Goal: Answer question/provide support: Share knowledge or assist other users

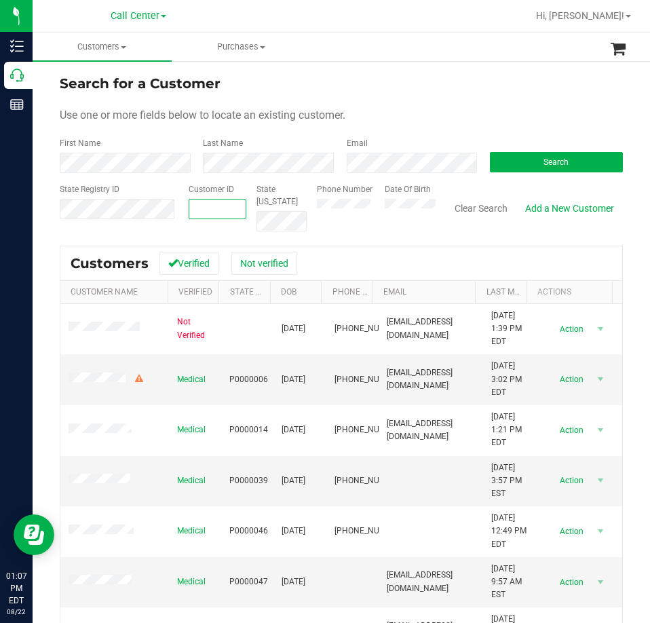
paste input "454442"
type input "454442"
click at [602, 163] on button "Search" at bounding box center [556, 162] width 133 height 20
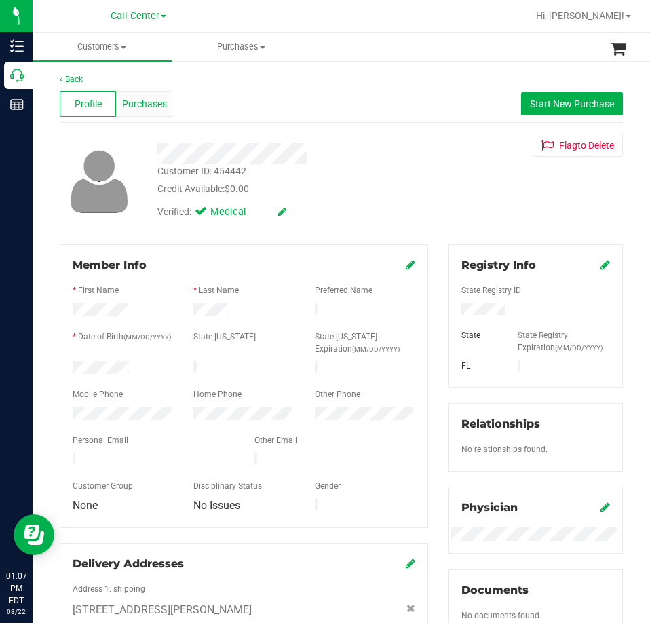
click at [138, 103] on span "Purchases" at bounding box center [144, 104] width 45 height 14
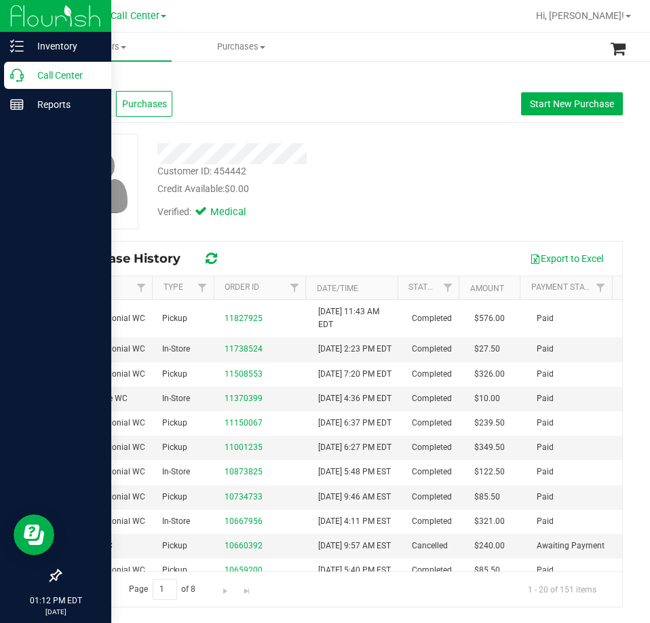
click at [51, 79] on p "Call Center" at bounding box center [64, 75] width 81 height 16
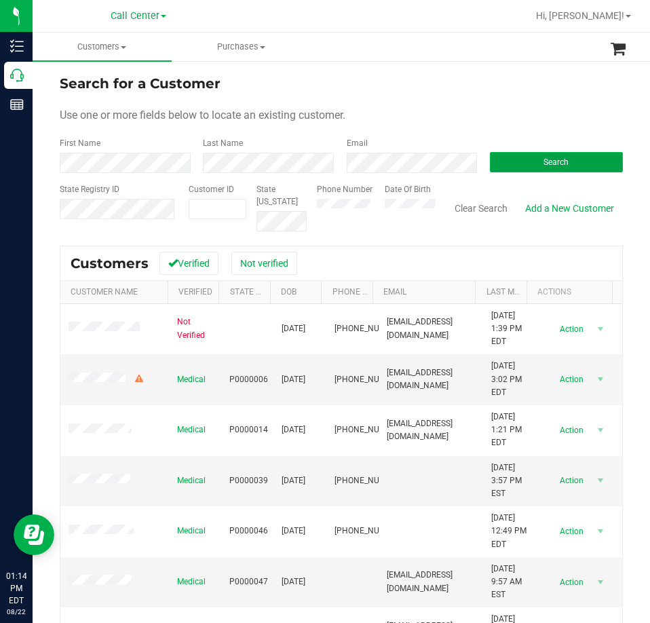
click at [544, 164] on span "Search" at bounding box center [556, 162] width 25 height 10
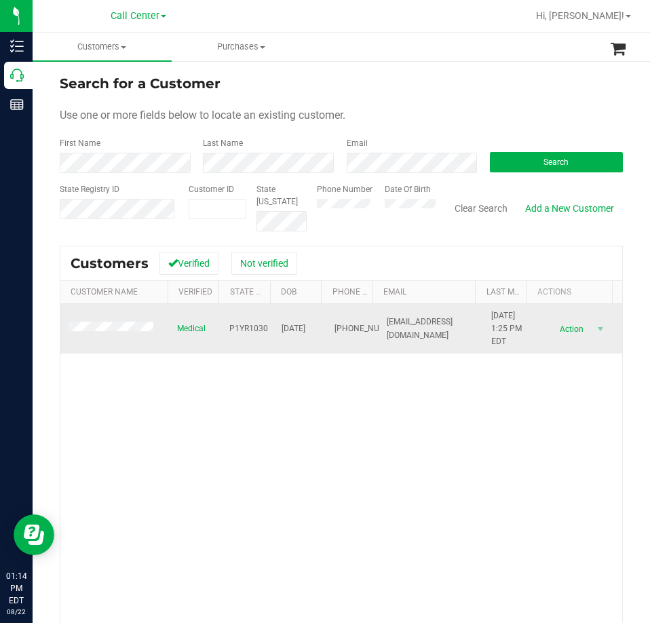
click at [242, 327] on span "P1YR1030" at bounding box center [248, 328] width 39 height 13
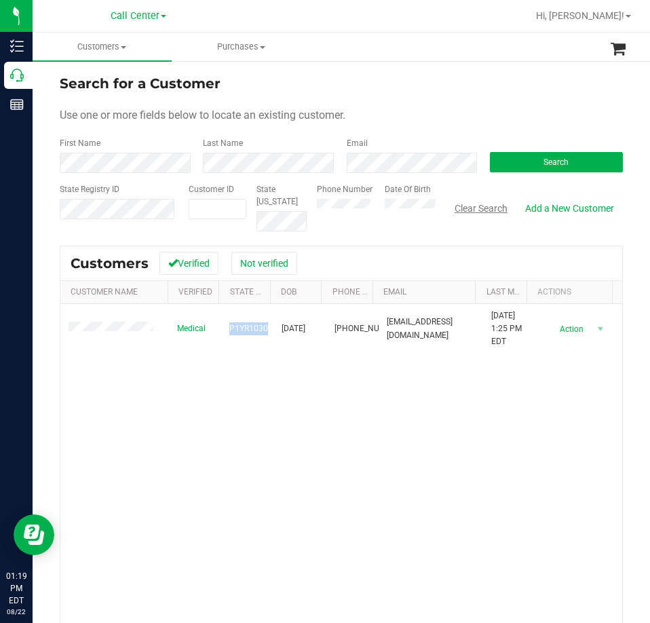
click at [475, 204] on button "Clear Search" at bounding box center [481, 208] width 71 height 23
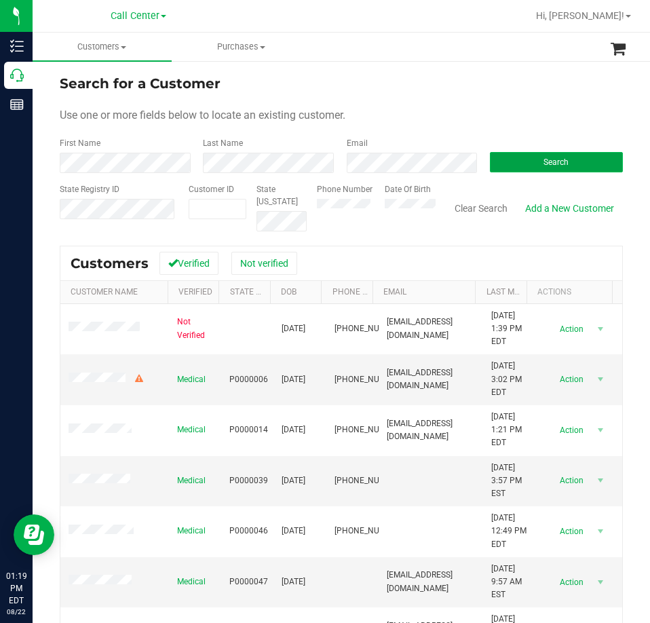
click at [523, 160] on button "Search" at bounding box center [556, 162] width 133 height 20
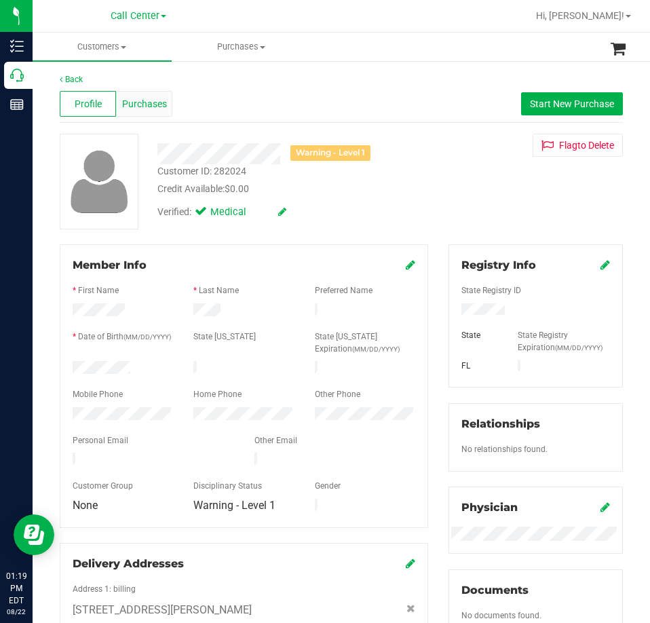
click at [125, 101] on span "Purchases" at bounding box center [144, 104] width 45 height 14
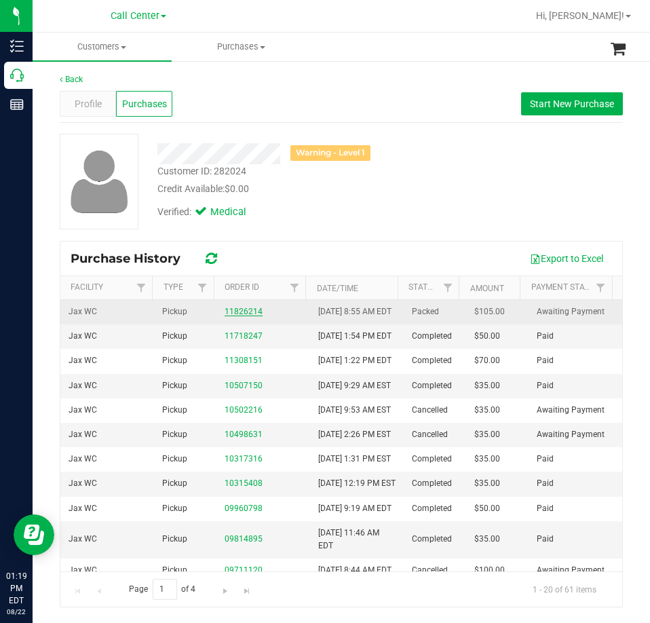
click at [227, 316] on link "11826214" at bounding box center [244, 312] width 38 height 10
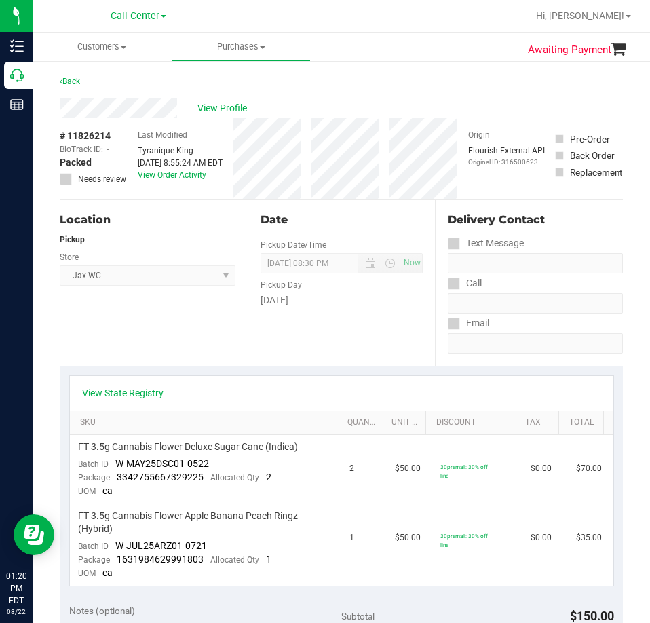
click at [223, 105] on span "View Profile" at bounding box center [225, 108] width 54 height 14
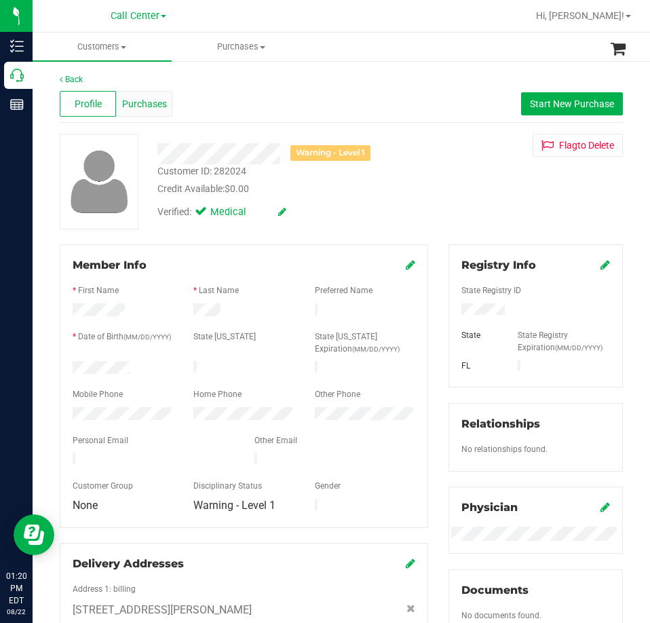
click at [145, 107] on span "Purchases" at bounding box center [144, 104] width 45 height 14
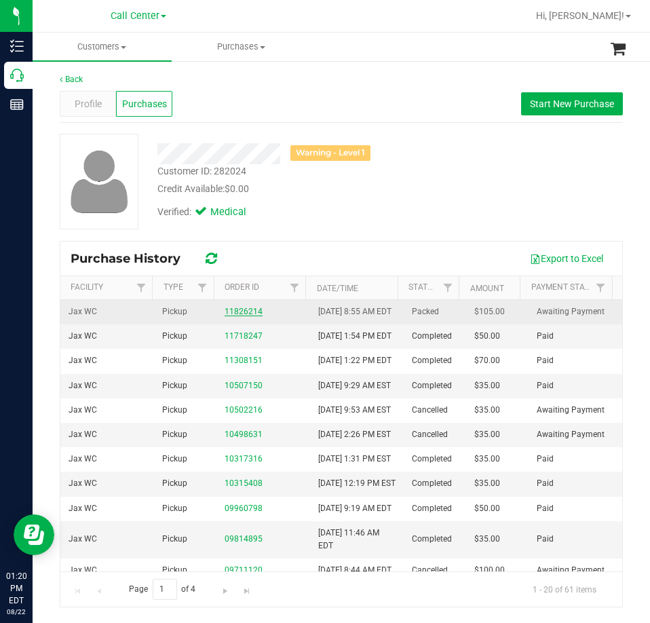
click at [248, 316] on link "11826214" at bounding box center [244, 312] width 38 height 10
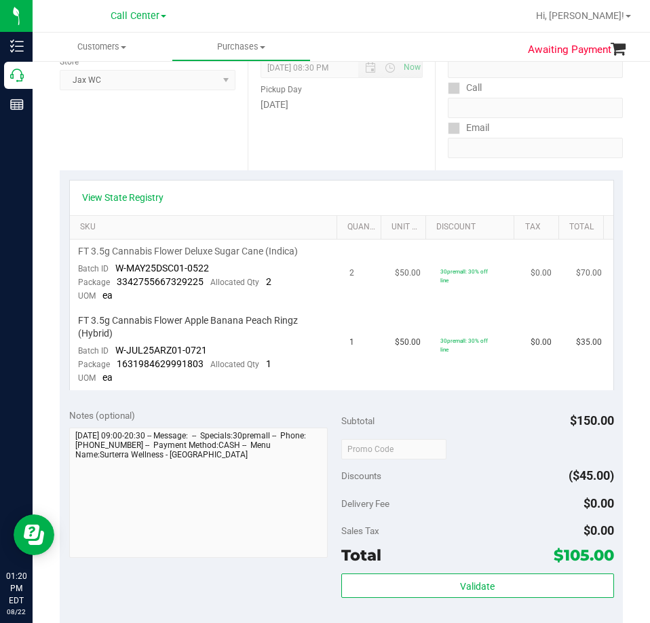
scroll to position [204, 0]
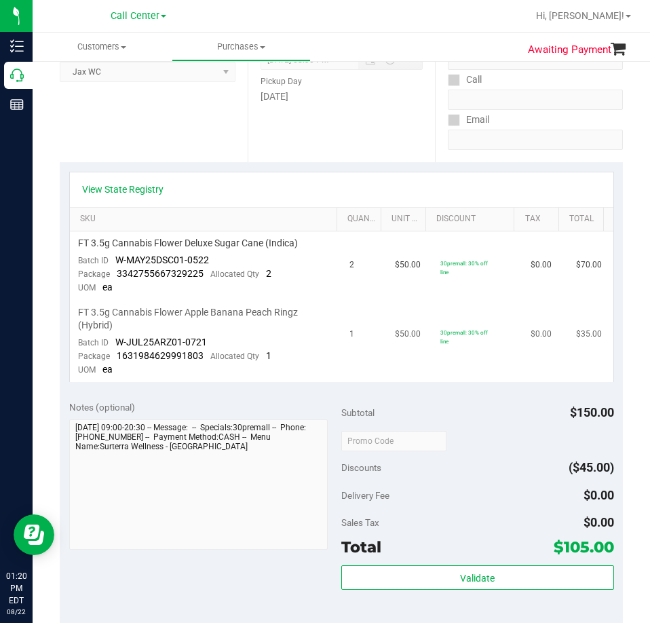
click at [155, 354] on span "1631984629991803" at bounding box center [160, 355] width 87 height 11
click at [146, 333] on td "FT 3.5g Cannabis Flower Apple Banana Peach Ringz (Hybrid) Batch ID W-JUL25ARZ01…" at bounding box center [206, 341] width 272 height 81
drag, startPoint x: 115, startPoint y: 342, endPoint x: 198, endPoint y: 343, distance: 82.1
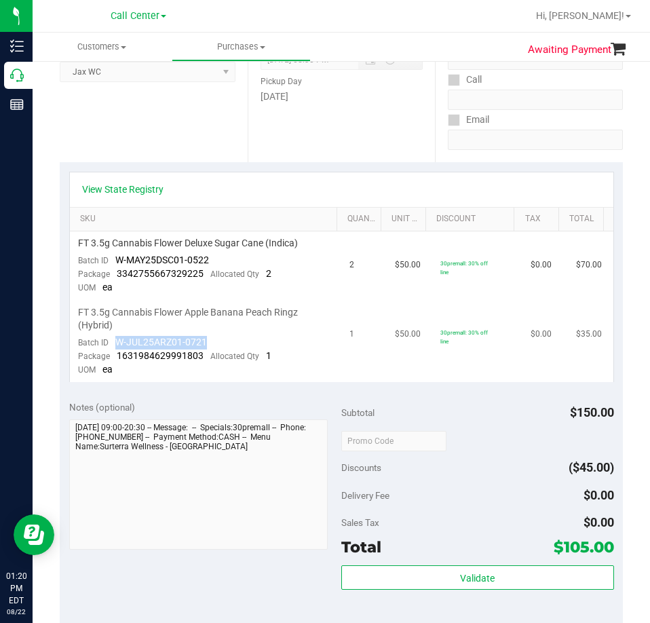
click at [212, 343] on td "FT 3.5g Cannabis Flower Apple Banana Peach Ringz (Hybrid) Batch ID W-JUL25ARZ01…" at bounding box center [206, 341] width 272 height 81
copy span "W-JUL25ARZ01-0721"
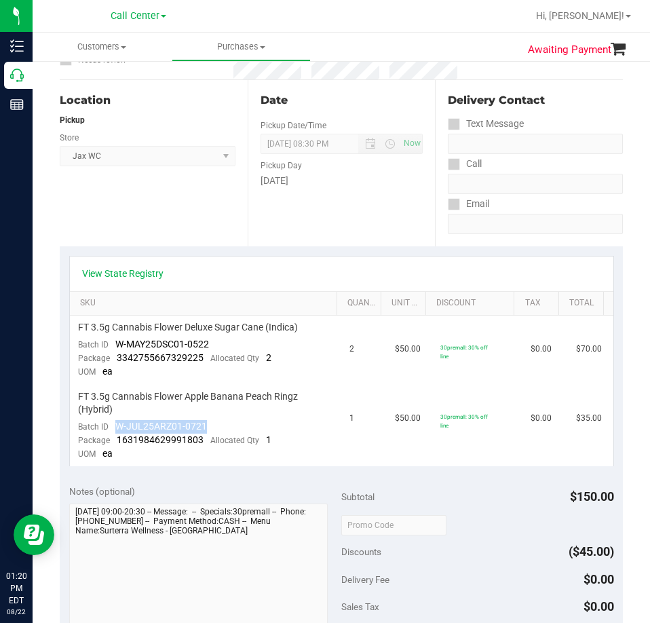
scroll to position [0, 0]
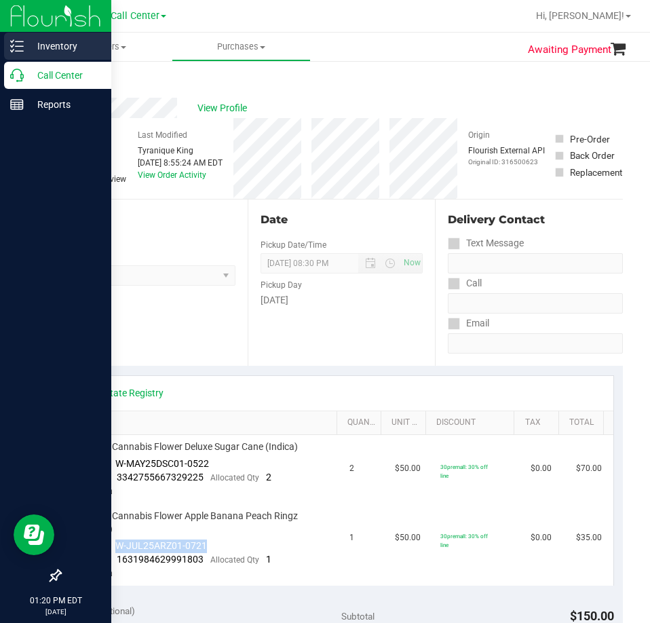
click at [40, 43] on p "Inventory" at bounding box center [64, 46] width 81 height 16
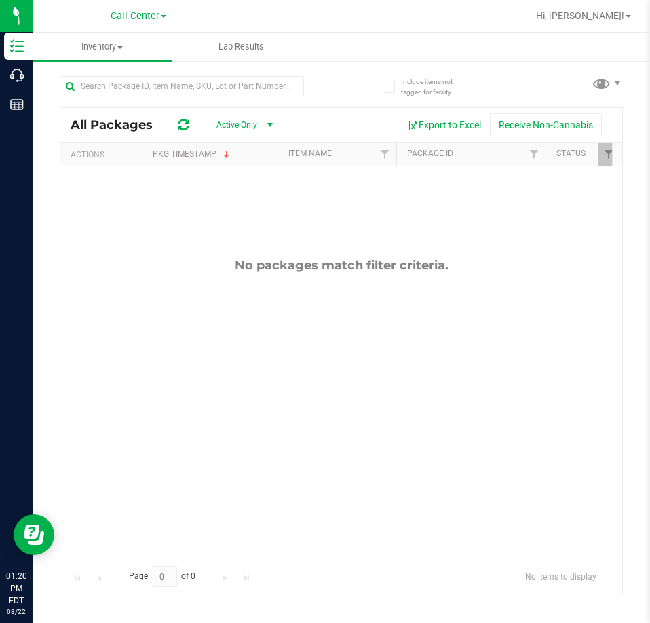
click at [155, 10] on span "Call Center" at bounding box center [135, 16] width 49 height 12
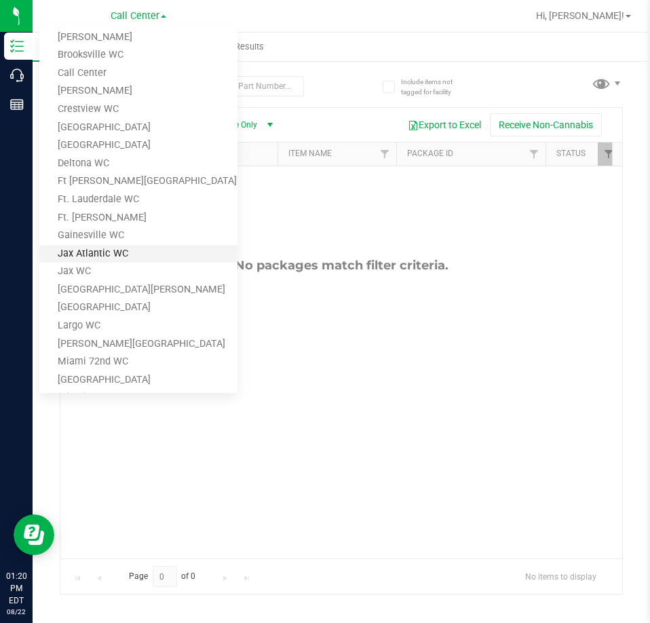
scroll to position [204, 0]
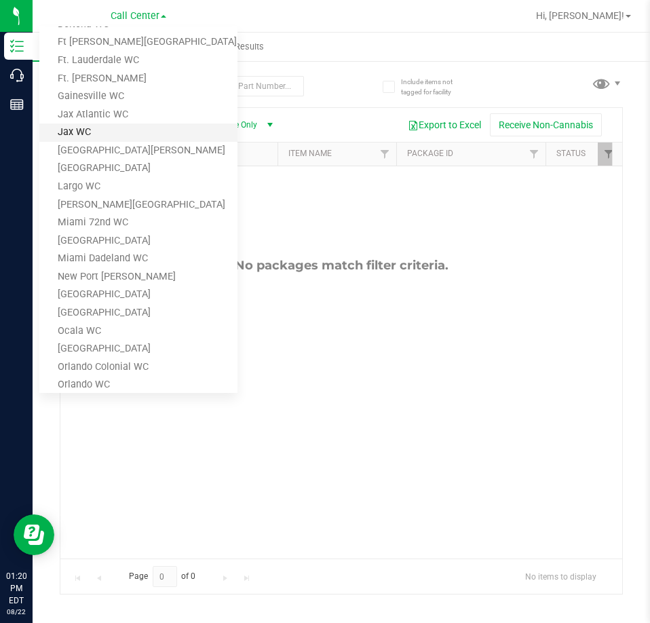
click at [79, 127] on link "Jax WC" at bounding box center [138, 133] width 198 height 18
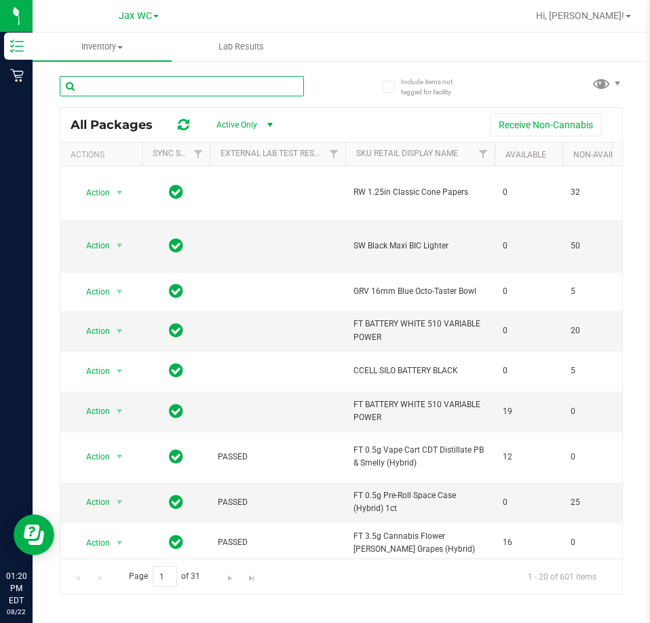
paste input "W-JUL25ARZ01-0721"
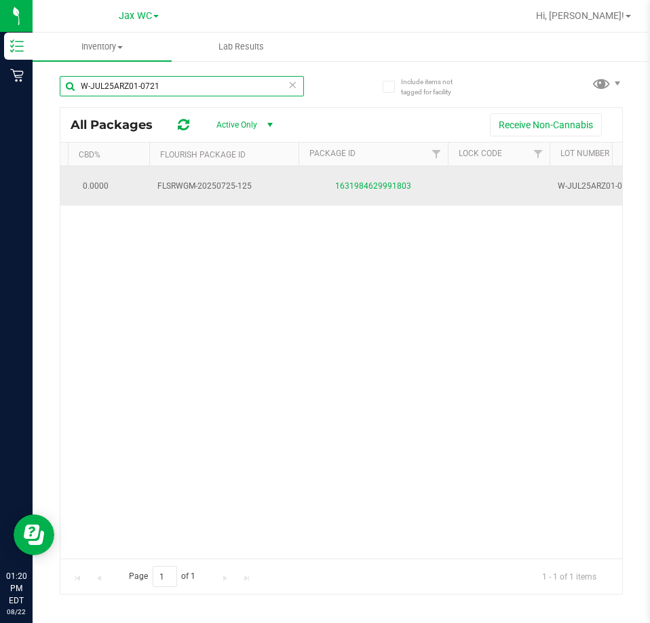
type input "W-JUL25ARZ01-0721"
click at [386, 181] on div "1631984629991803" at bounding box center [373, 186] width 153 height 13
click at [386, 185] on link "1631984629991803" at bounding box center [373, 186] width 76 height 10
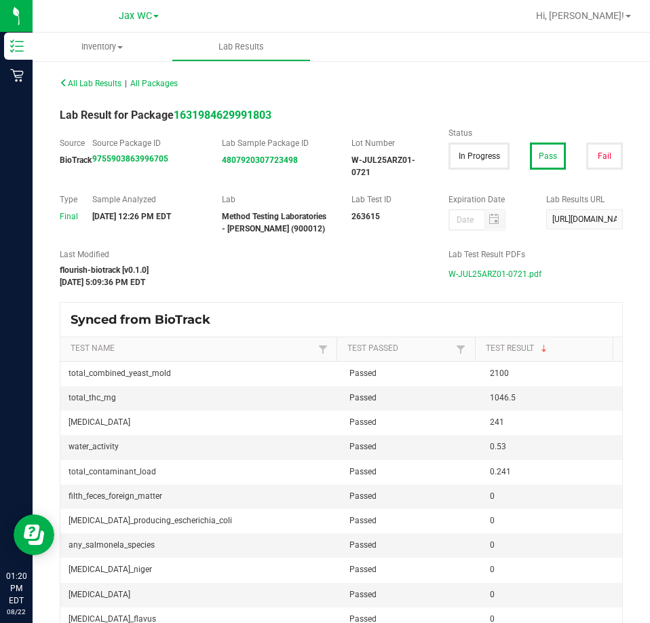
click at [481, 272] on span "W-JUL25ARZ01-0721.pdf" at bounding box center [495, 274] width 93 height 20
click at [132, 18] on span "Jax WC" at bounding box center [135, 16] width 33 height 12
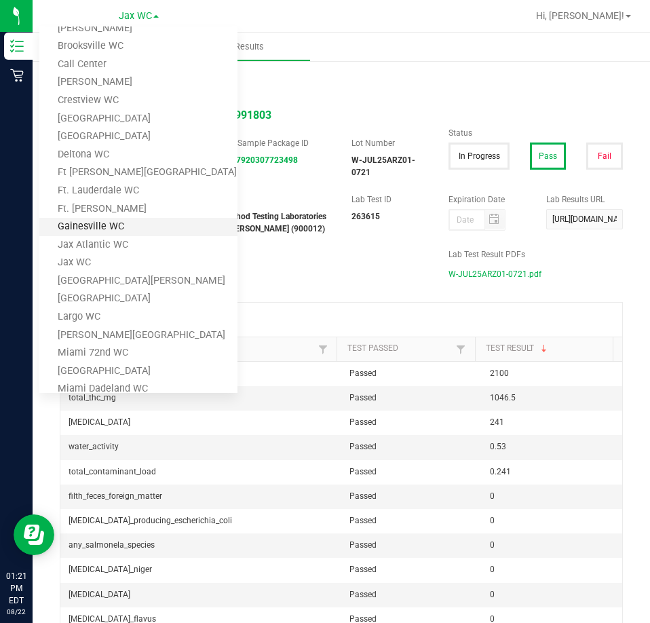
scroll to position [68, 0]
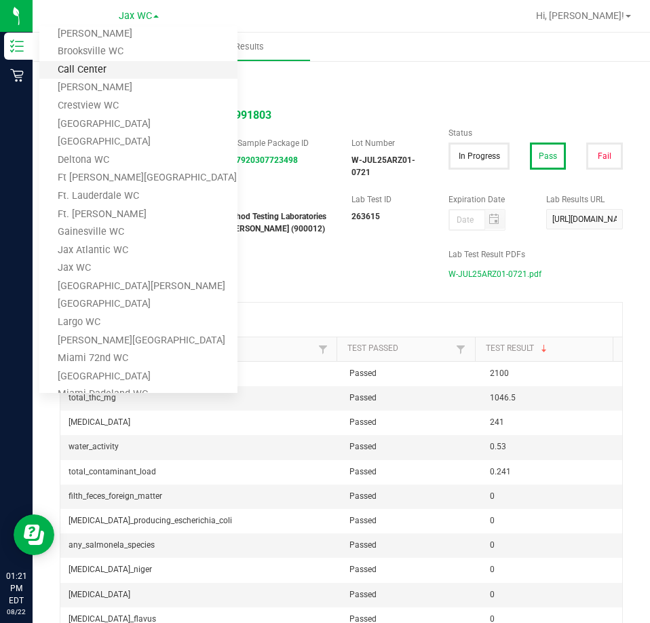
click at [90, 67] on link "Call Center" at bounding box center [138, 70] width 198 height 18
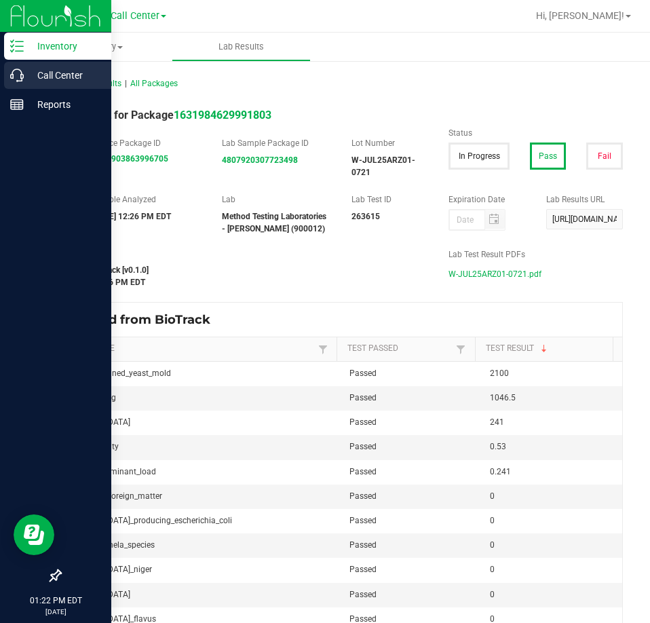
click at [22, 79] on icon at bounding box center [17, 76] width 14 height 14
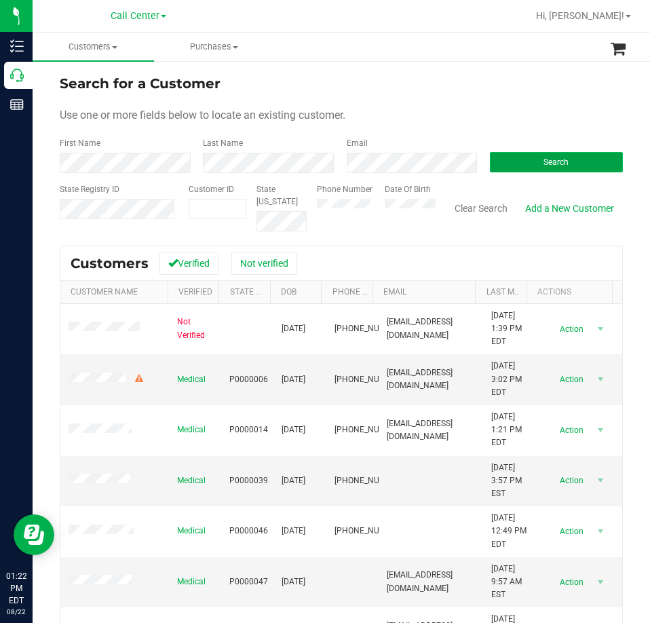
click at [525, 164] on button "Search" at bounding box center [556, 162] width 133 height 20
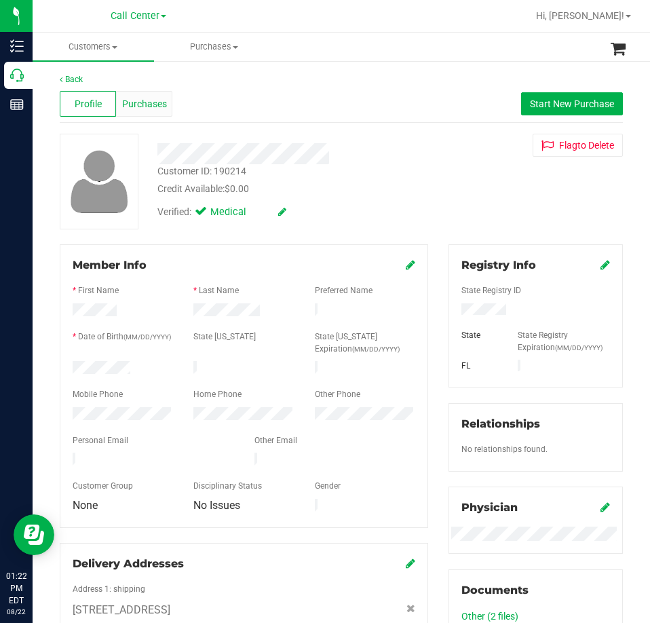
click at [134, 105] on span "Purchases" at bounding box center [144, 104] width 45 height 14
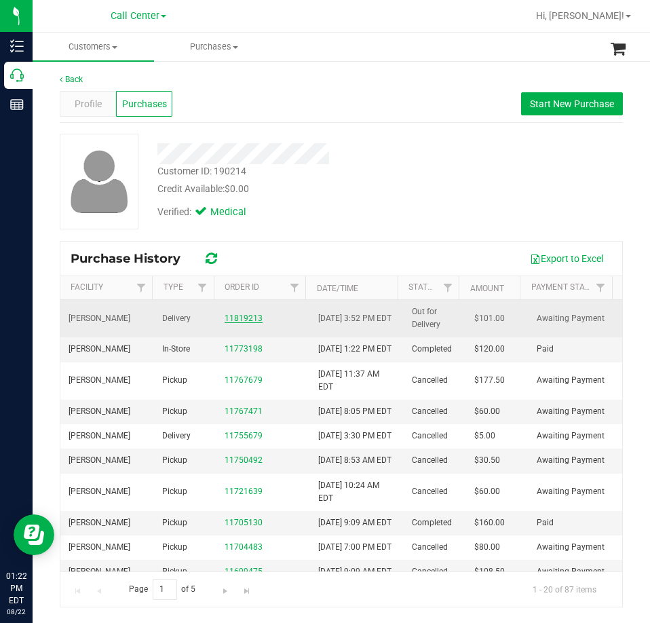
click at [236, 317] on link "11819213" at bounding box center [244, 319] width 38 height 10
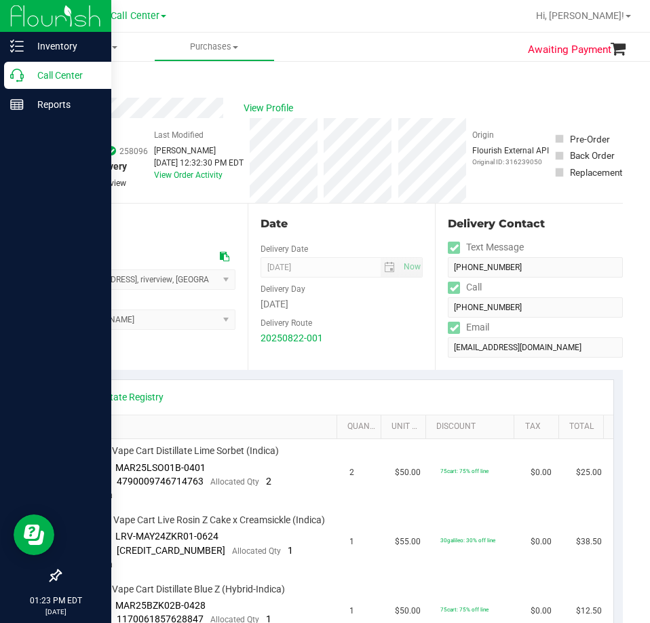
click at [13, 81] on icon at bounding box center [17, 76] width 14 height 14
click at [11, 81] on icon at bounding box center [17, 76] width 14 height 14
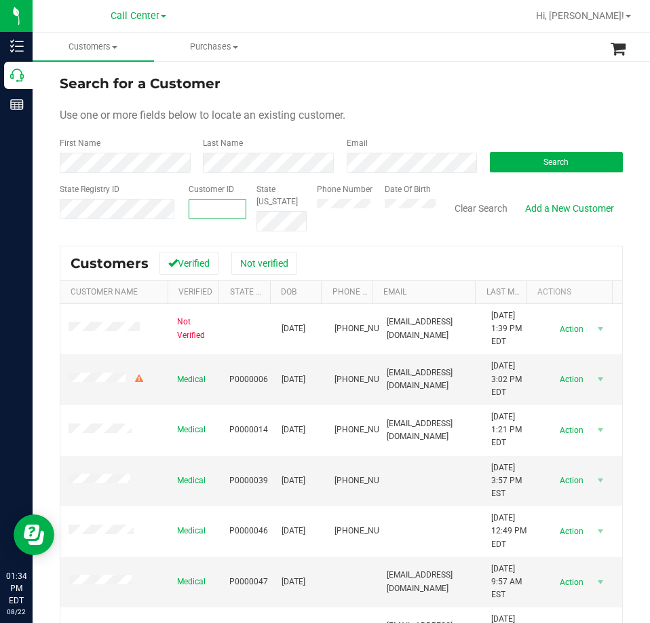
paste input "113295"
type input "113295"
click at [547, 152] on button "Search" at bounding box center [556, 162] width 133 height 20
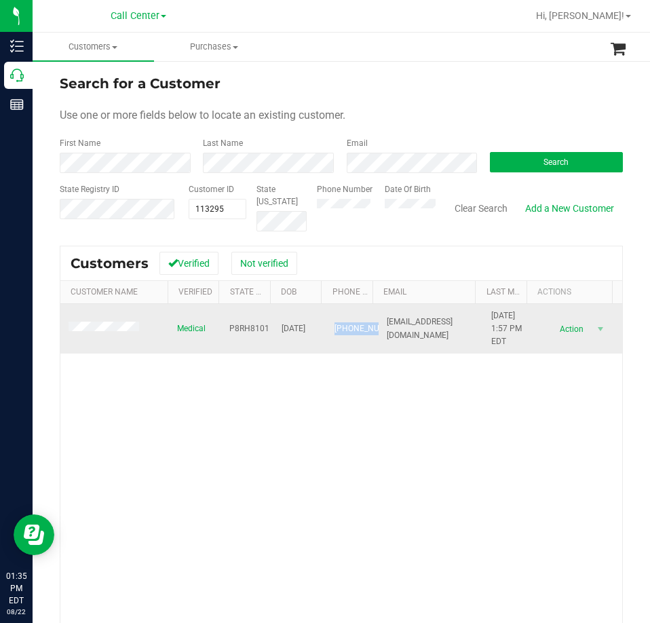
drag, startPoint x: 341, startPoint y: 341, endPoint x: 322, endPoint y: 320, distance: 28.4
click at [327, 320] on td "[PHONE_NUMBER]" at bounding box center [353, 329] width 52 height 50
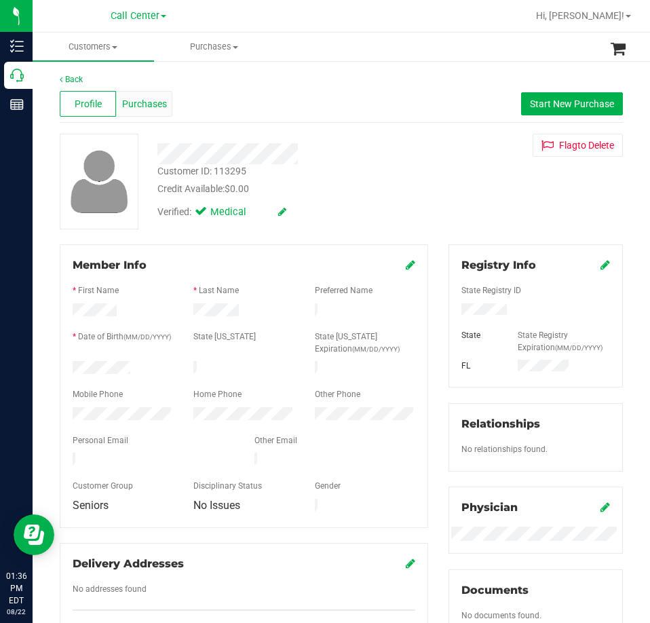
click at [138, 106] on span "Purchases" at bounding box center [144, 104] width 45 height 14
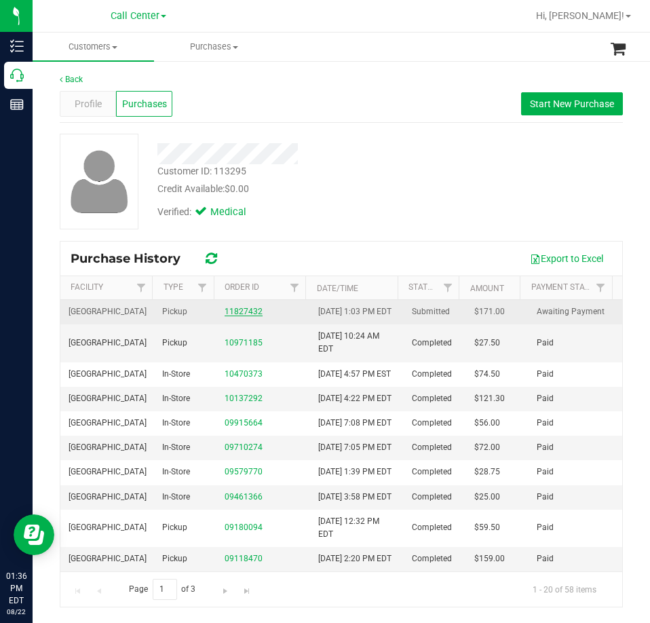
click at [229, 316] on link "11827432" at bounding box center [244, 312] width 38 height 10
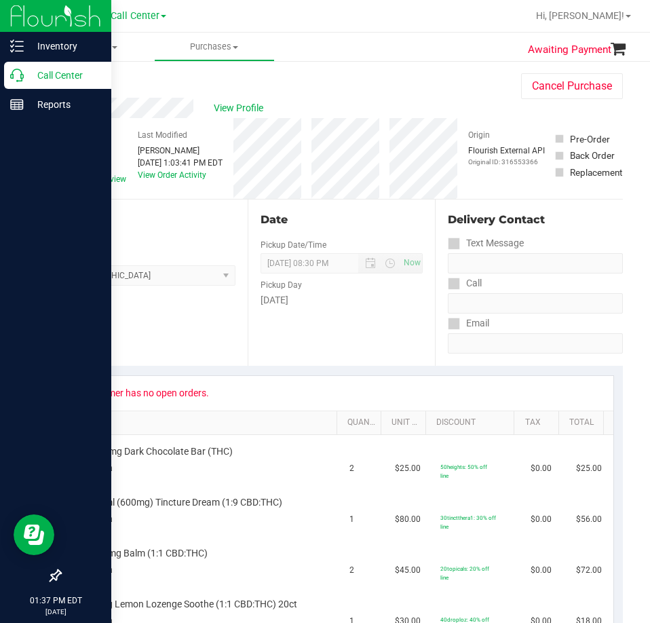
click at [7, 79] on div "Call Center" at bounding box center [57, 75] width 107 height 27
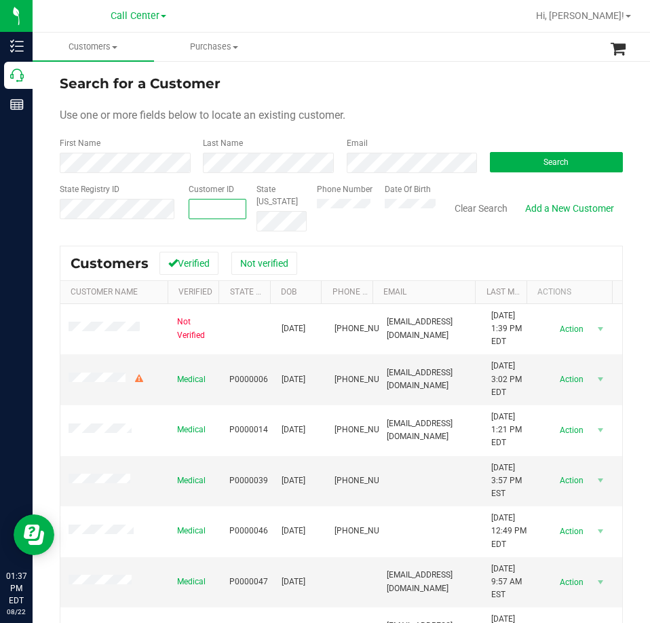
paste input "765258"
type input "765258"
click at [534, 160] on button "Search" at bounding box center [556, 162] width 133 height 20
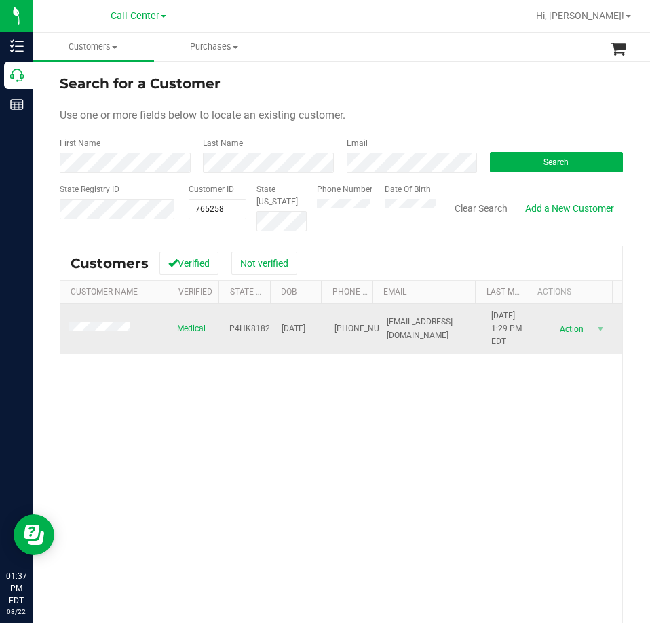
drag, startPoint x: 353, startPoint y: 342, endPoint x: 315, endPoint y: 310, distance: 49.6
click at [315, 310] on tr "Medical P4HK8182 [DATE] (407) 820-7047 [EMAIL_ADDRESS][DOMAIN_NAME] [DATE] 1:29…" at bounding box center [341, 329] width 562 height 50
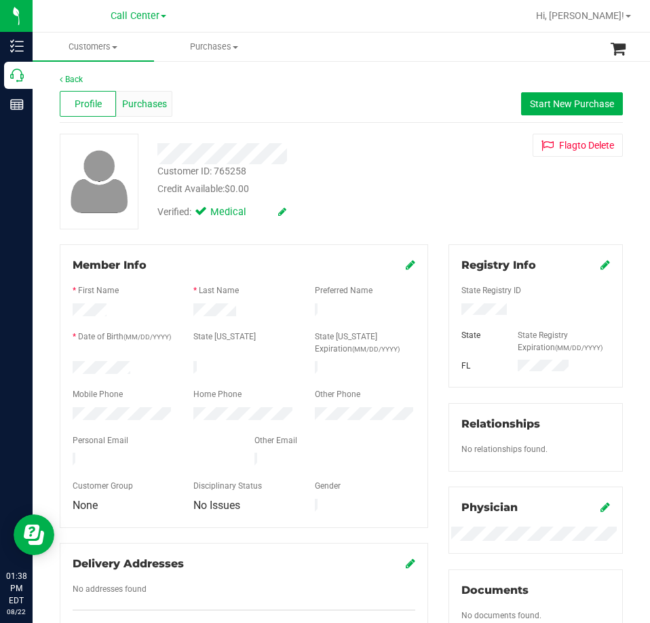
click at [153, 103] on span "Purchases" at bounding box center [144, 104] width 45 height 14
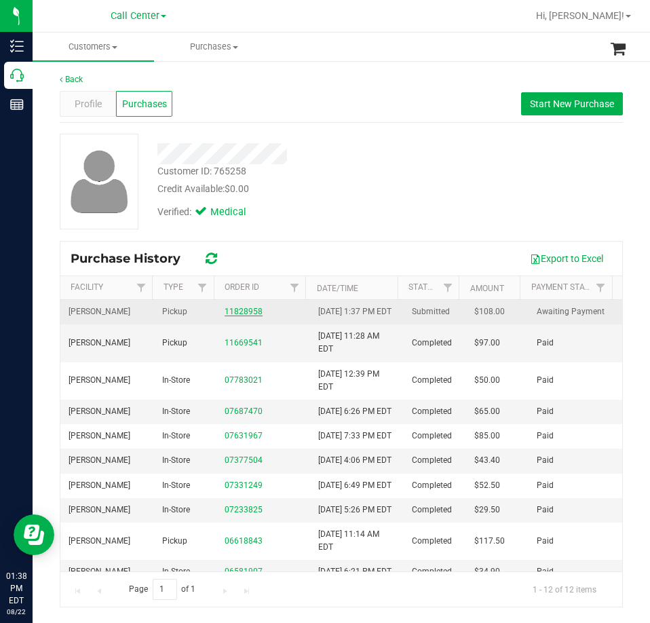
click at [238, 316] on link "11828958" at bounding box center [244, 312] width 38 height 10
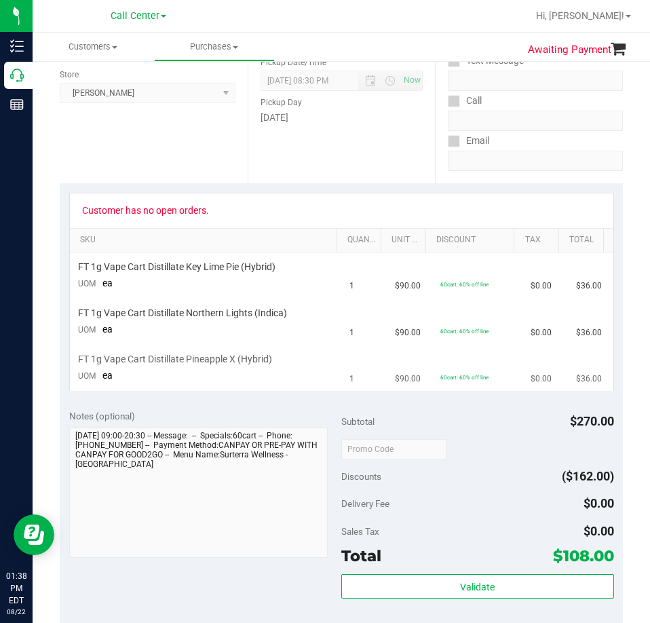
scroll to position [204, 0]
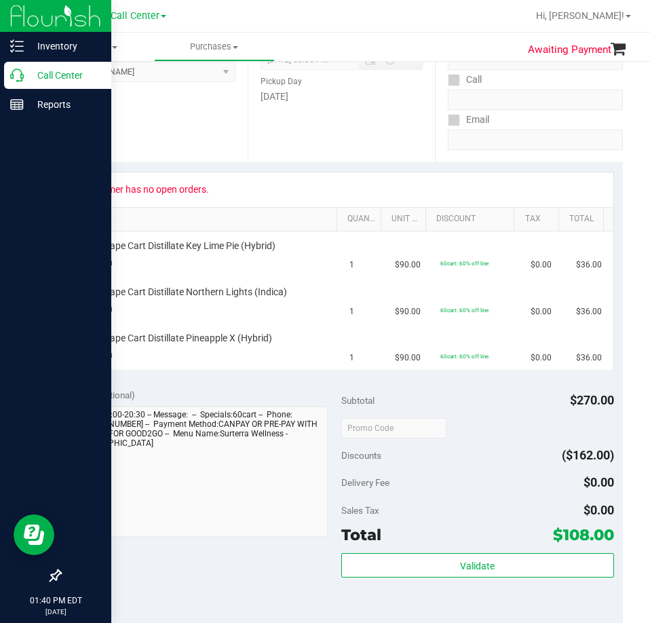
click at [22, 73] on icon at bounding box center [17, 76] width 14 height 14
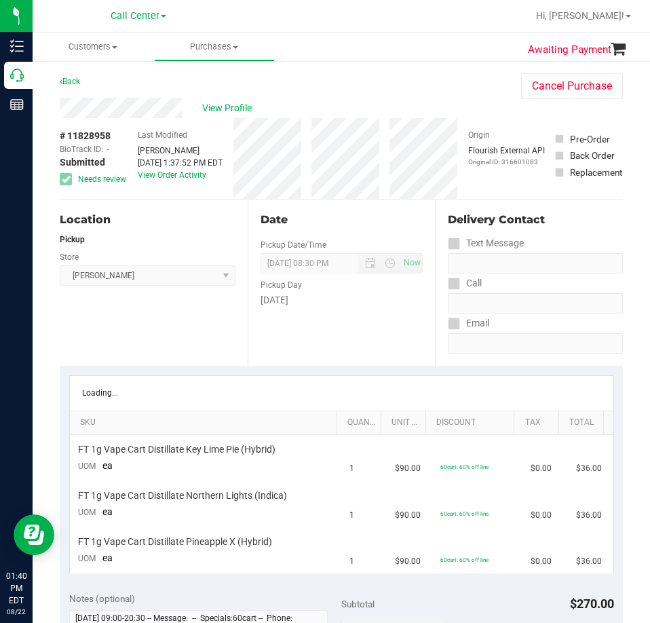
click at [204, 204] on div "Location Pickup Store [GEOGRAPHIC_DATA][PERSON_NAME] Select Store [PERSON_NAME]…" at bounding box center [154, 283] width 188 height 166
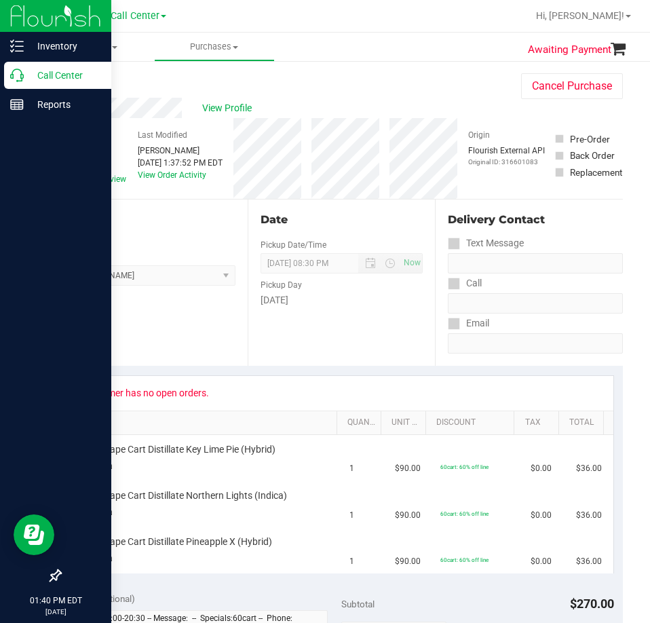
click at [24, 75] on p "Call Center" at bounding box center [64, 75] width 81 height 16
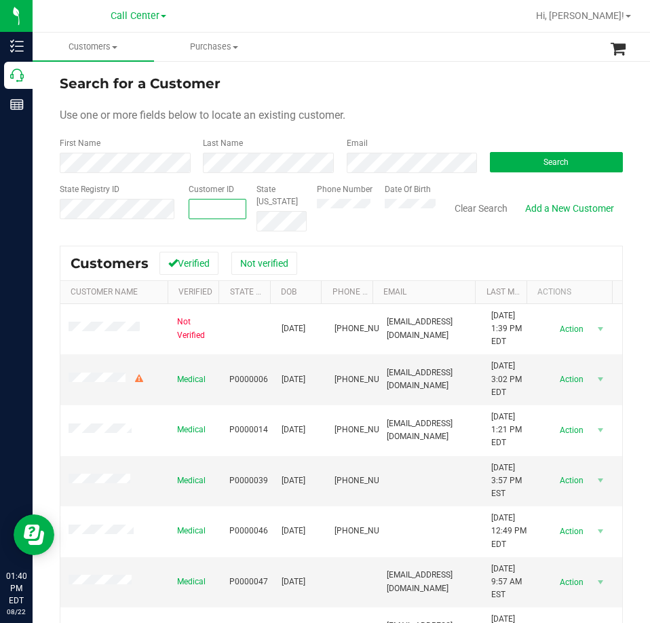
paste input "275642"
type input "275642"
click at [549, 162] on span "Search" at bounding box center [556, 162] width 25 height 10
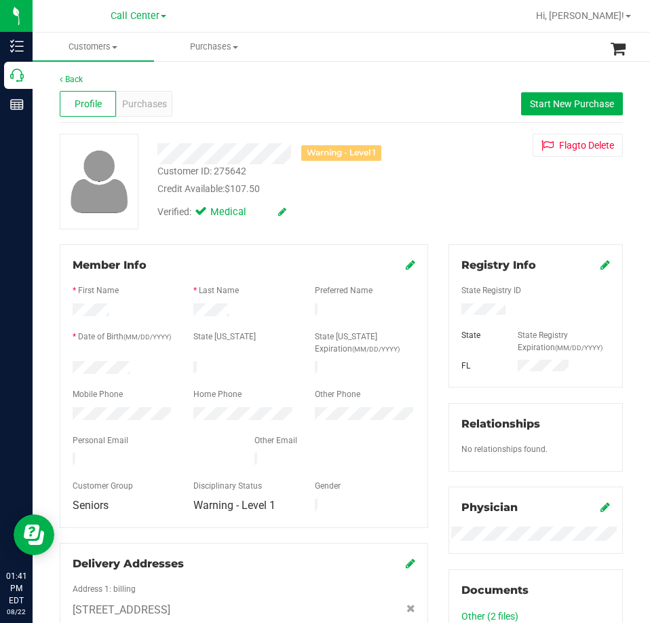
click at [126, 413] on div at bounding box center [122, 415] width 121 height 16
click at [149, 100] on span "Purchases" at bounding box center [144, 104] width 45 height 14
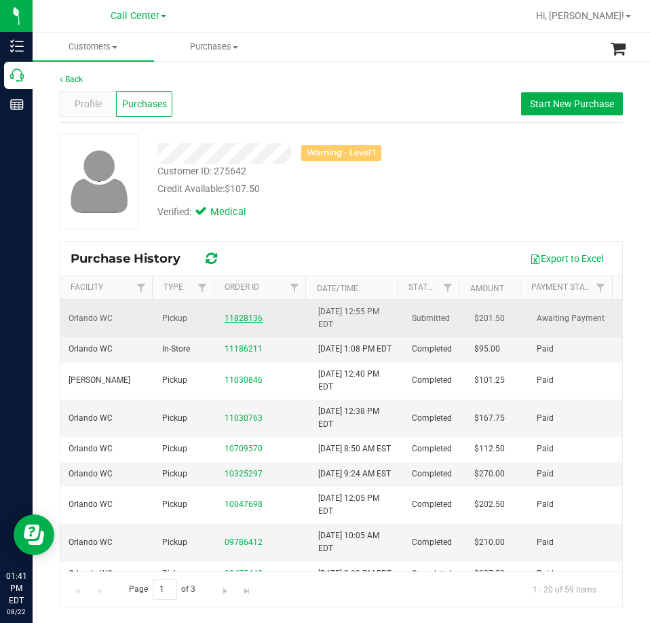
click at [248, 322] on link "11828136" at bounding box center [244, 319] width 38 height 10
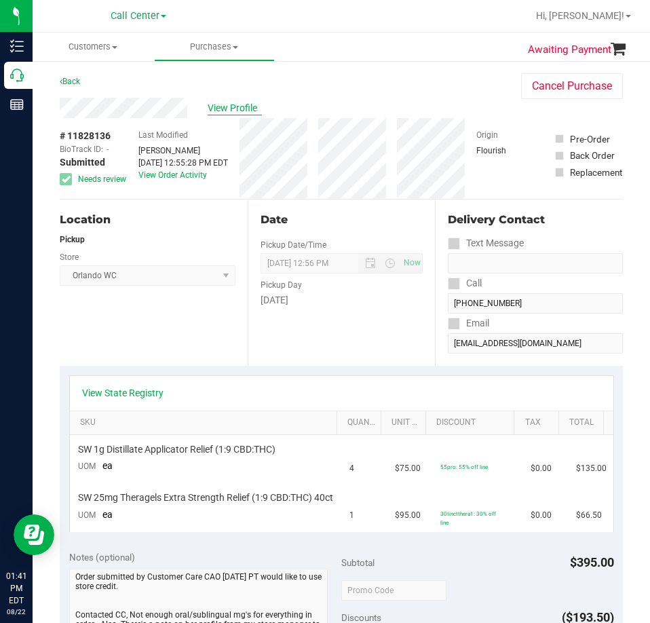
click at [224, 109] on span "View Profile" at bounding box center [235, 108] width 54 height 14
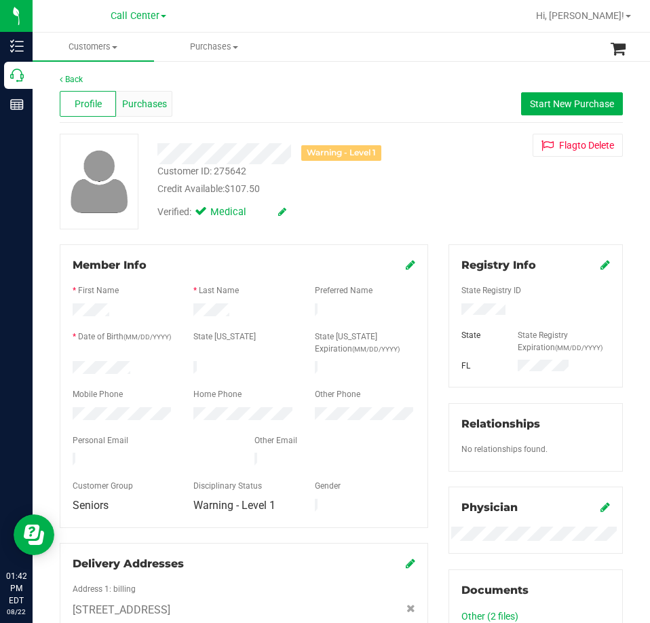
click at [157, 107] on span "Purchases" at bounding box center [144, 104] width 45 height 14
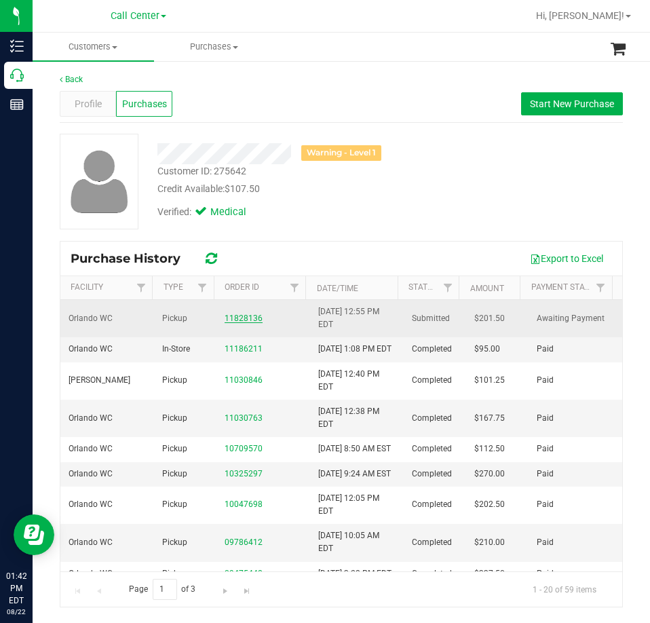
click at [228, 316] on link "11828136" at bounding box center [244, 319] width 38 height 10
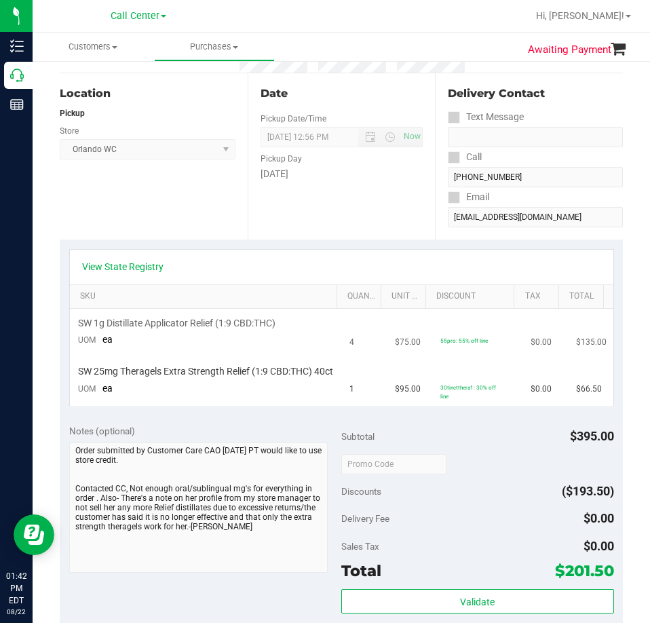
scroll to position [136, 0]
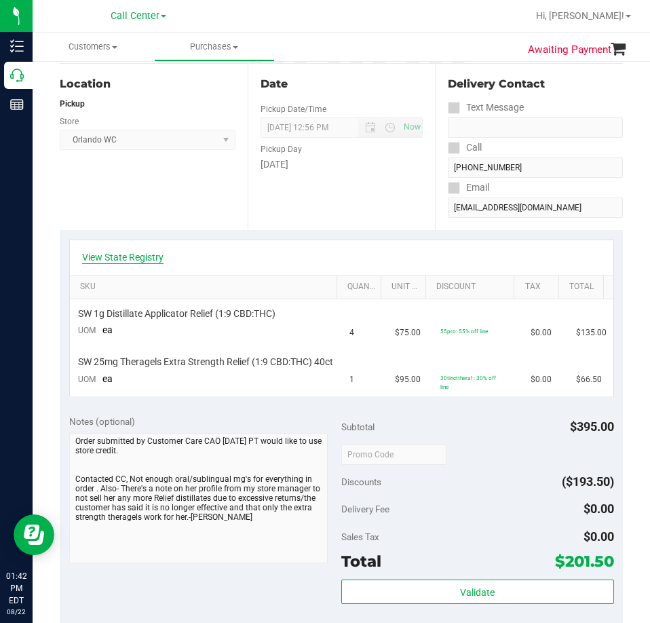
click at [137, 257] on link "View State Registry" at bounding box center [122, 257] width 81 height 14
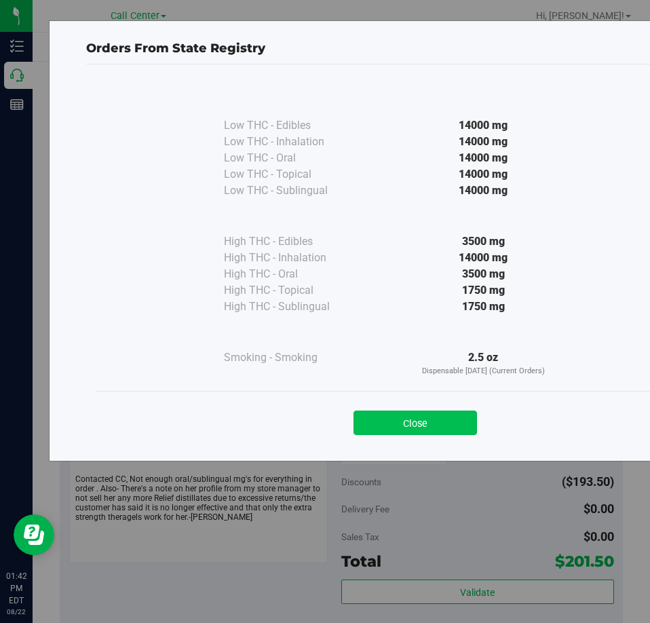
click at [403, 414] on button "Close" at bounding box center [416, 423] width 124 height 24
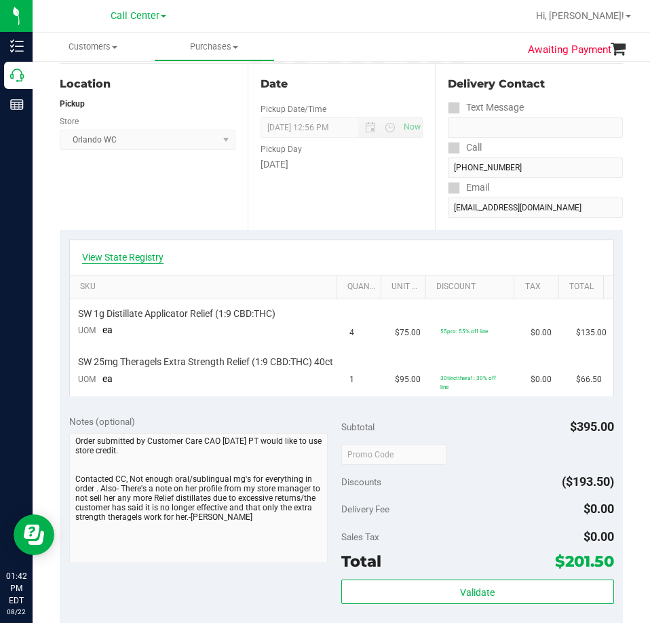
click at [143, 260] on link "View State Registry" at bounding box center [122, 257] width 81 height 14
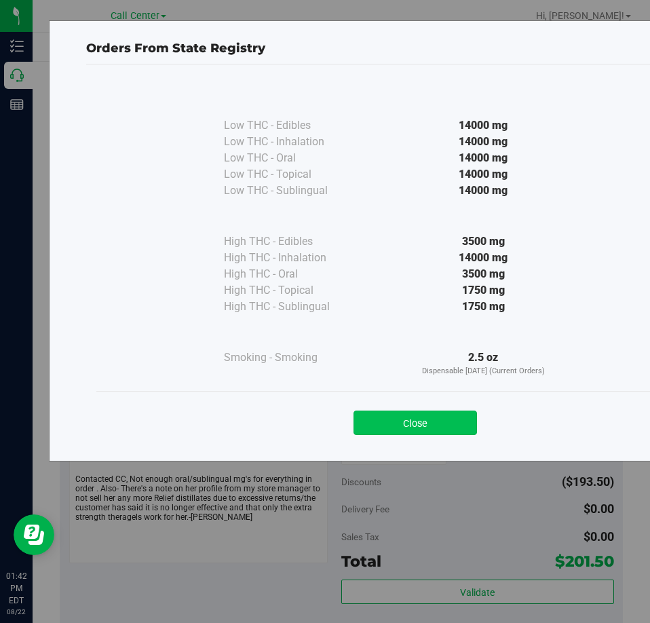
click at [422, 417] on button "Close" at bounding box center [416, 423] width 124 height 24
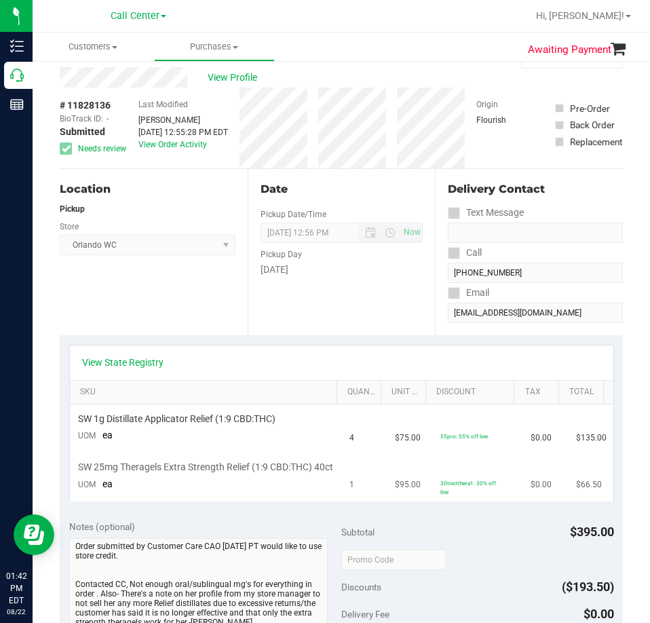
scroll to position [0, 0]
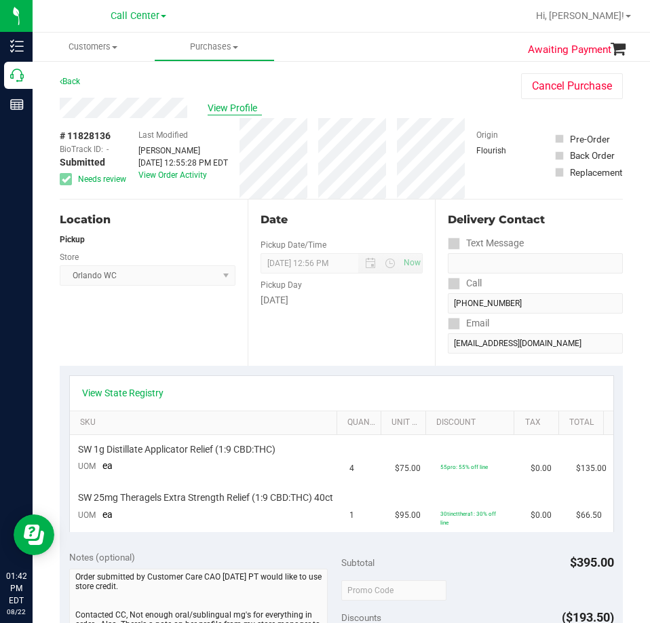
click at [238, 110] on span "View Profile" at bounding box center [235, 108] width 54 height 14
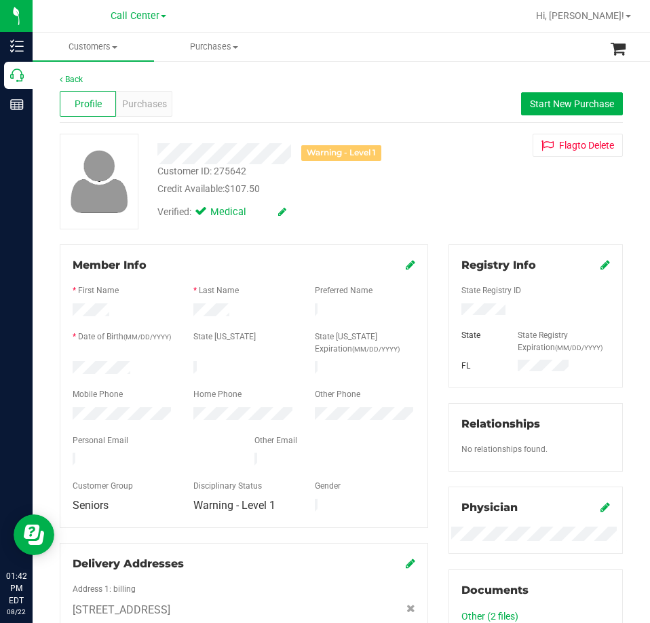
click at [406, 263] on icon at bounding box center [411, 264] width 10 height 11
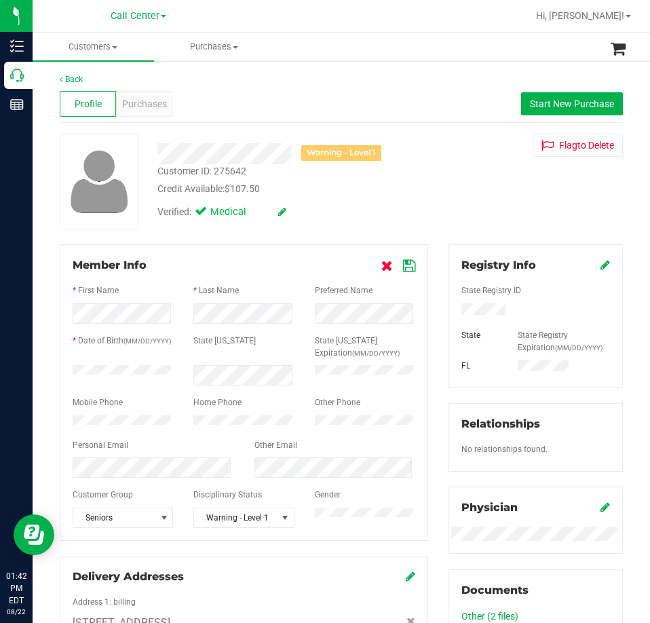
click at [385, 267] on icon at bounding box center [387, 266] width 12 height 11
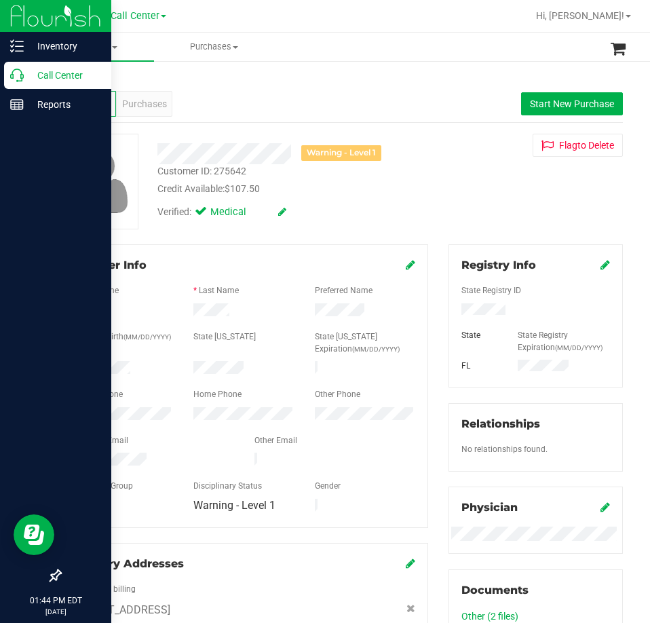
click at [7, 71] on div "Call Center" at bounding box center [57, 75] width 107 height 27
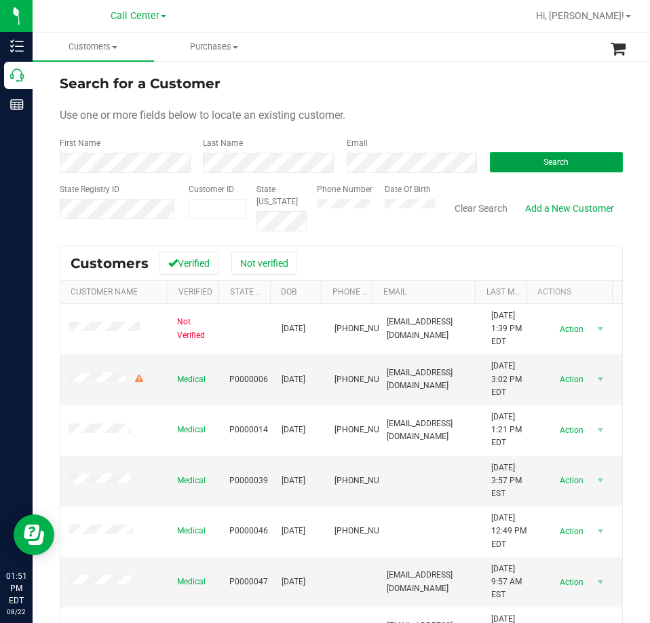
click at [521, 163] on button "Search" at bounding box center [556, 162] width 133 height 20
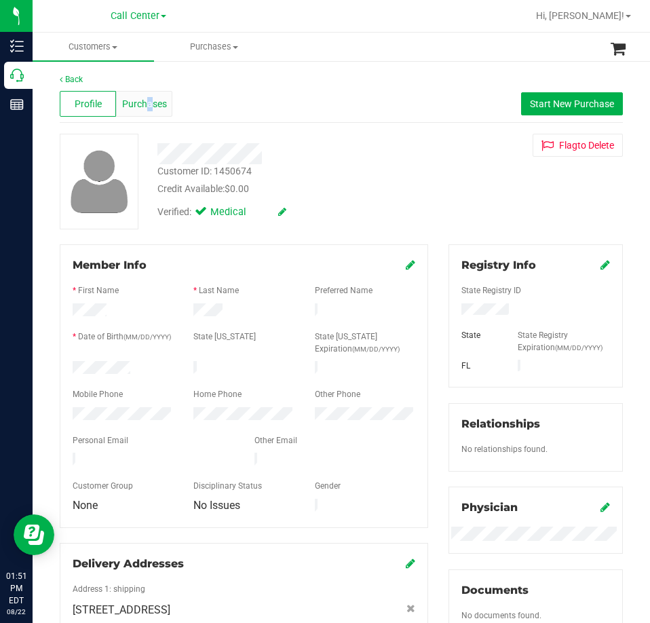
drag, startPoint x: 148, startPoint y: 103, endPoint x: 142, endPoint y: 107, distance: 7.3
click at [142, 107] on span "Purchases" at bounding box center [144, 104] width 45 height 14
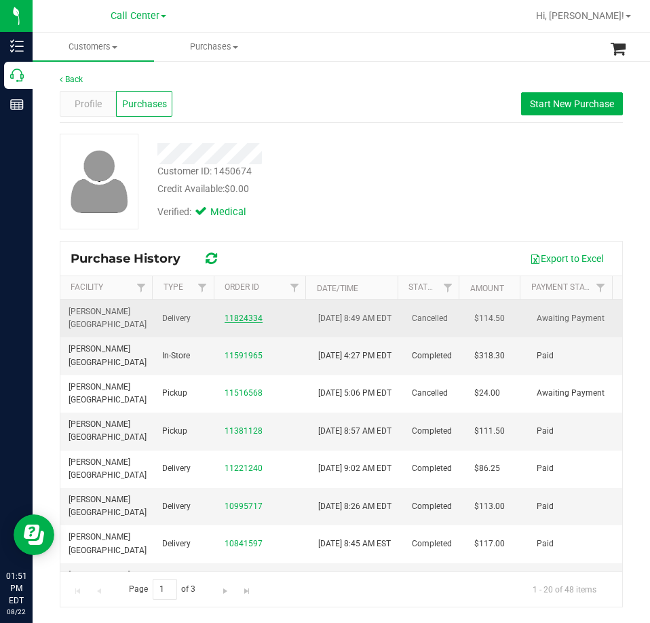
click at [236, 321] on link "11824334" at bounding box center [244, 319] width 38 height 10
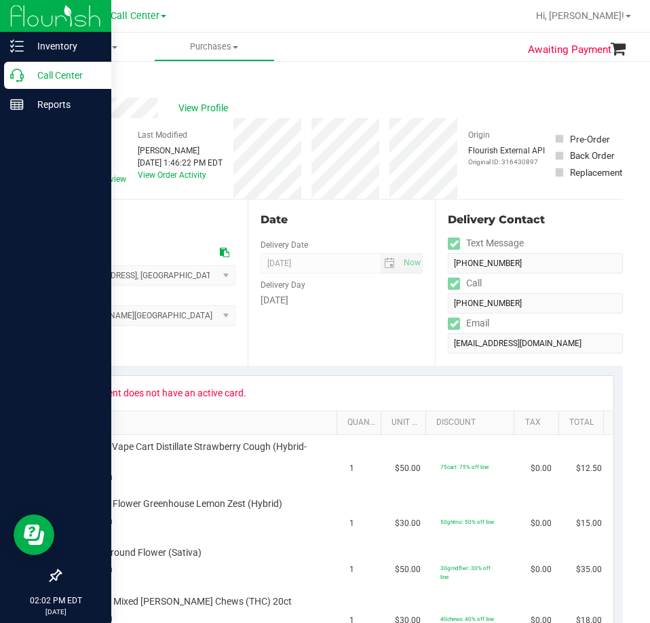
click at [29, 72] on p "Call Center" at bounding box center [64, 75] width 81 height 16
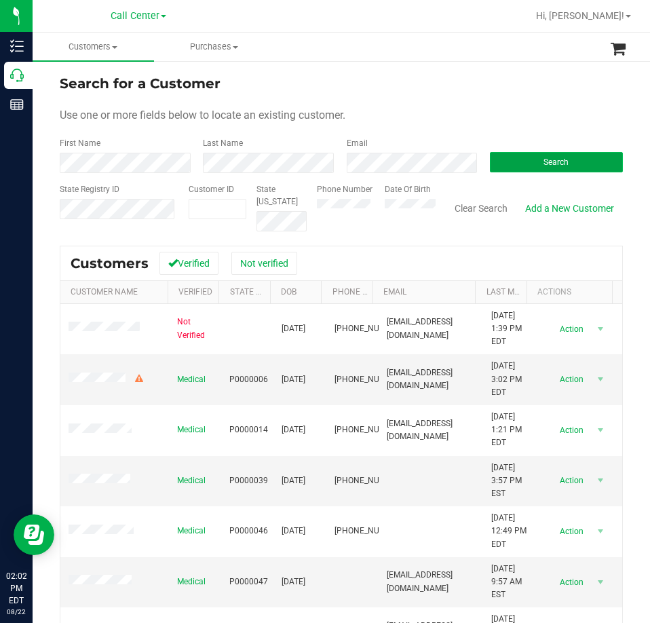
click at [571, 156] on button "Search" at bounding box center [556, 162] width 133 height 20
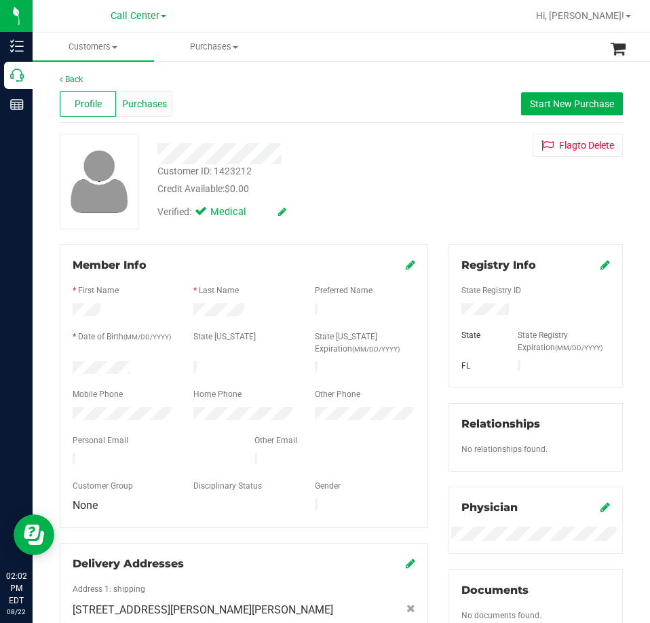
click at [123, 108] on span "Purchases" at bounding box center [144, 104] width 45 height 14
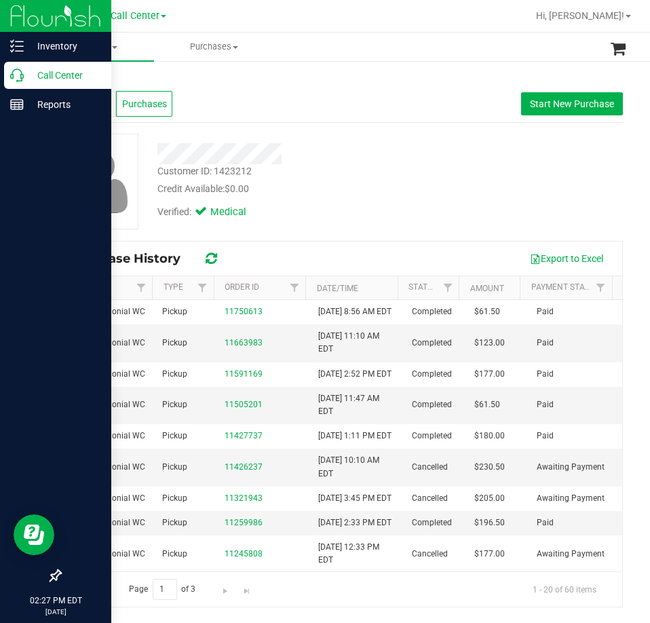
click at [22, 76] on icon at bounding box center [17, 76] width 14 height 14
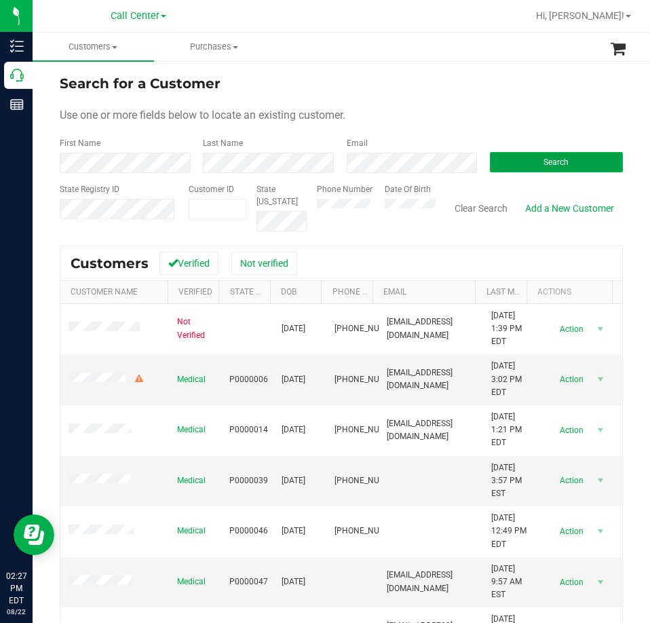
click at [544, 162] on span "Search" at bounding box center [556, 162] width 25 height 10
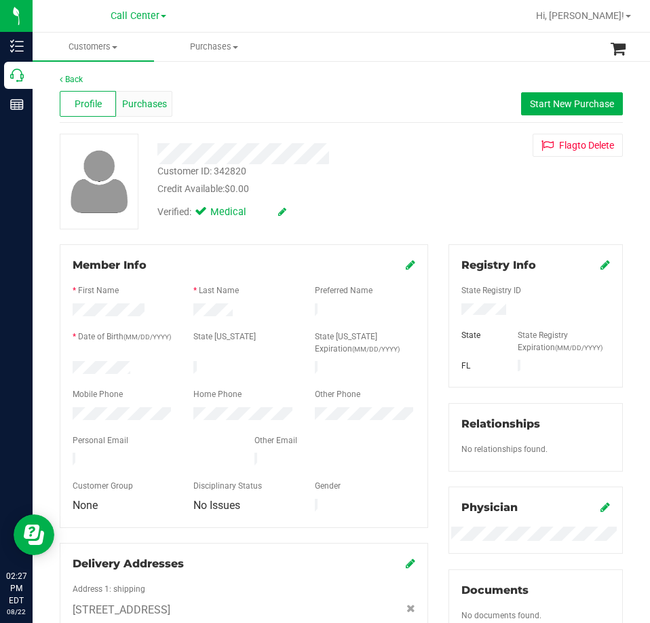
click at [136, 105] on span "Purchases" at bounding box center [144, 104] width 45 height 14
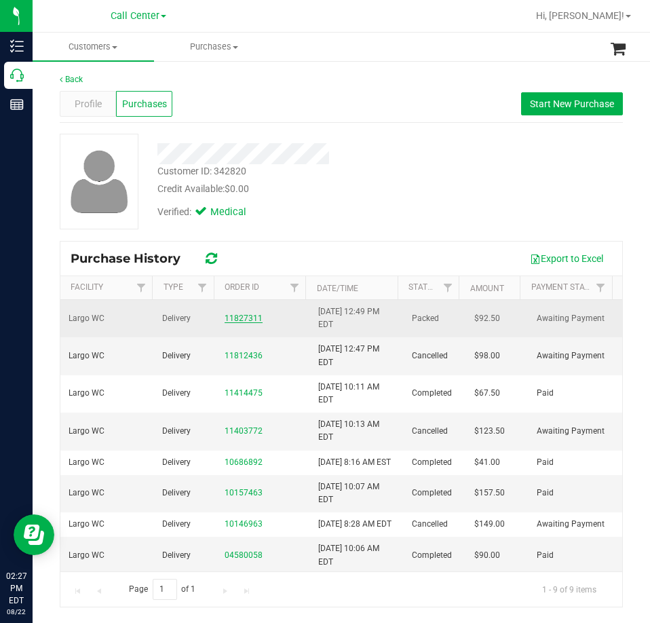
click at [237, 316] on link "11827311" at bounding box center [244, 319] width 38 height 10
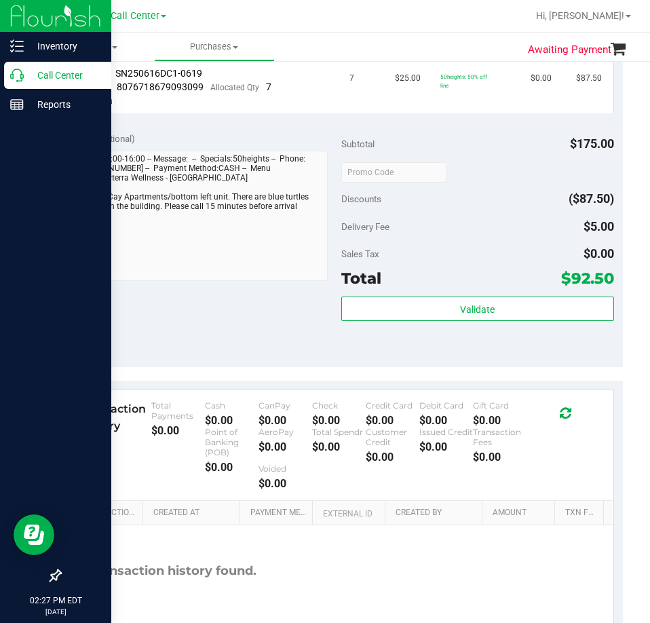
scroll to position [266, 0]
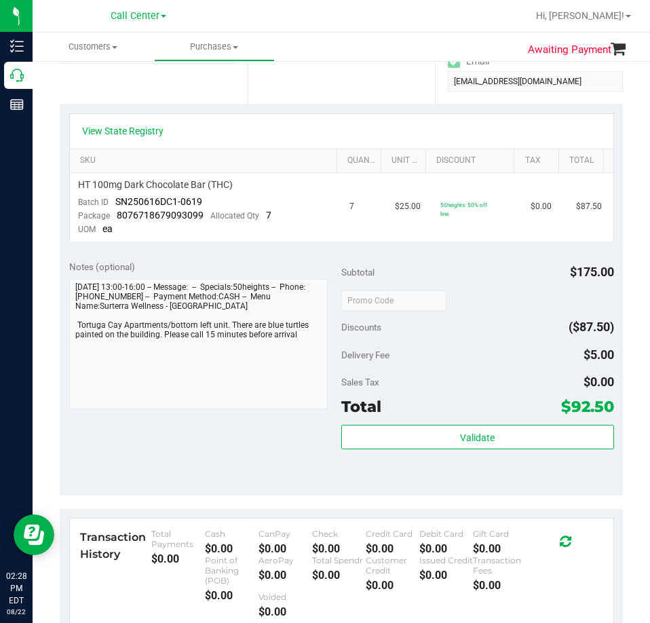
click at [313, 255] on div "Notes (optional) Subtotal $175.00 Discounts ($87.50) Delivery Fee $5.00 Sales T…" at bounding box center [341, 373] width 563 height 244
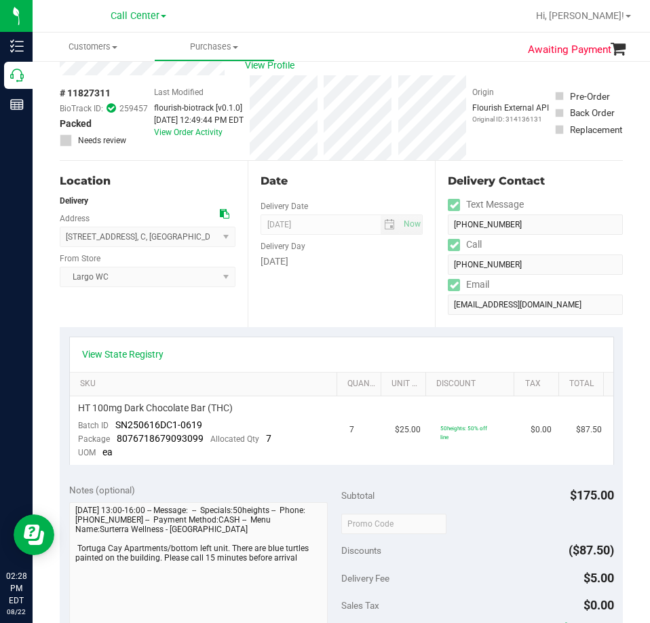
scroll to position [0, 0]
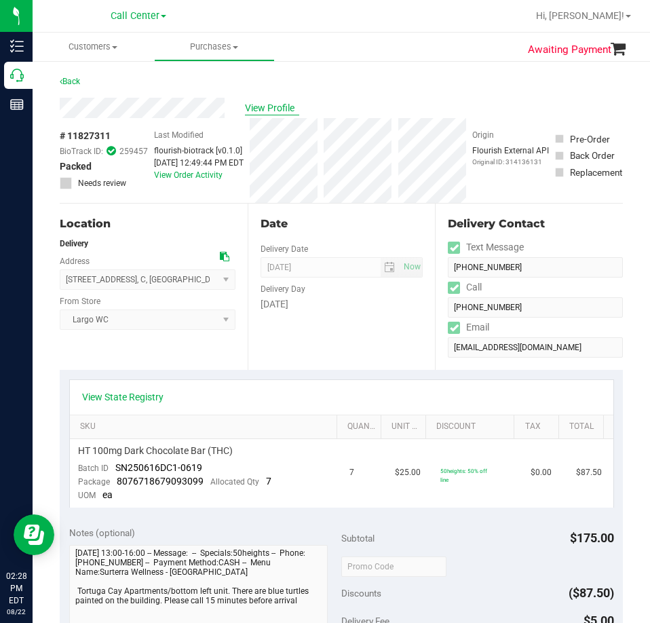
click at [263, 107] on span "View Profile" at bounding box center [272, 108] width 54 height 14
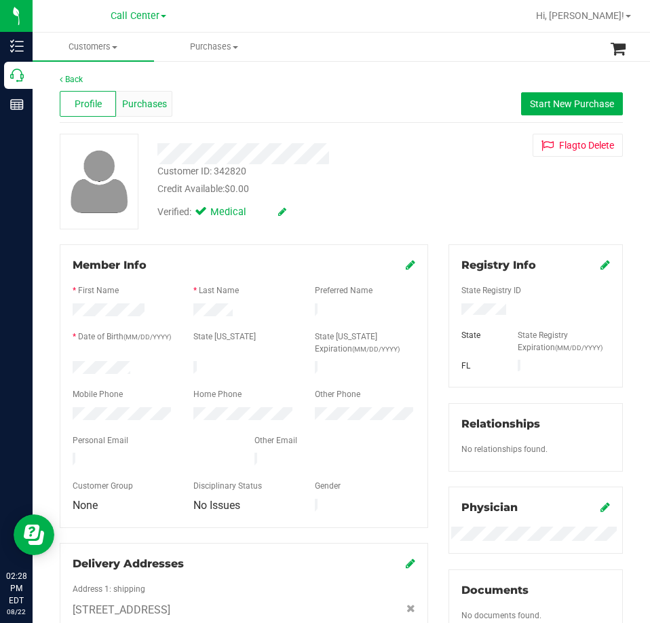
click at [144, 105] on span "Purchases" at bounding box center [144, 104] width 45 height 14
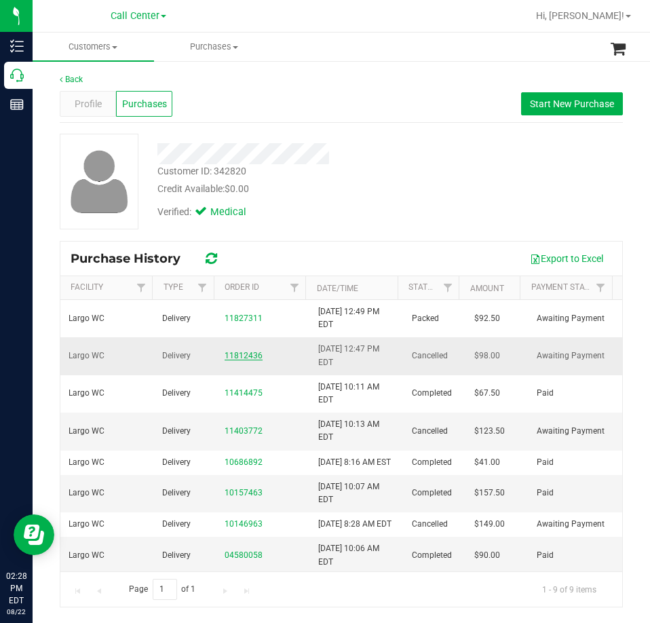
click at [241, 353] on link "11812436" at bounding box center [244, 356] width 38 height 10
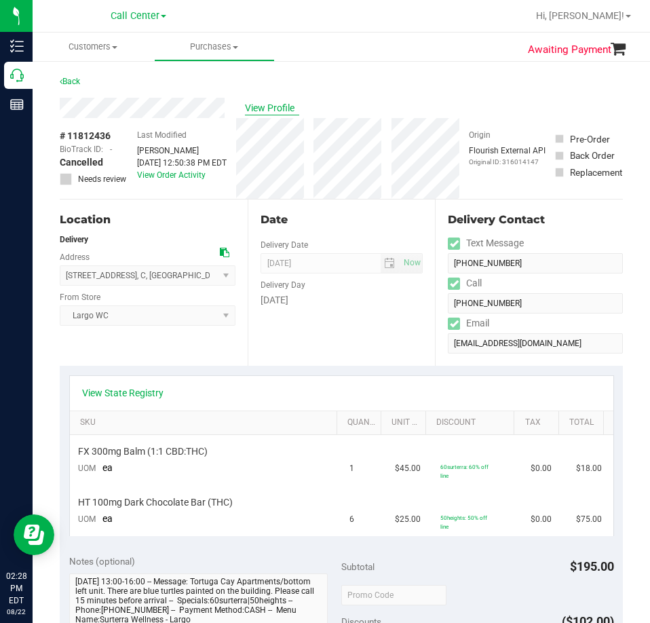
click at [281, 105] on span "View Profile" at bounding box center [272, 108] width 54 height 14
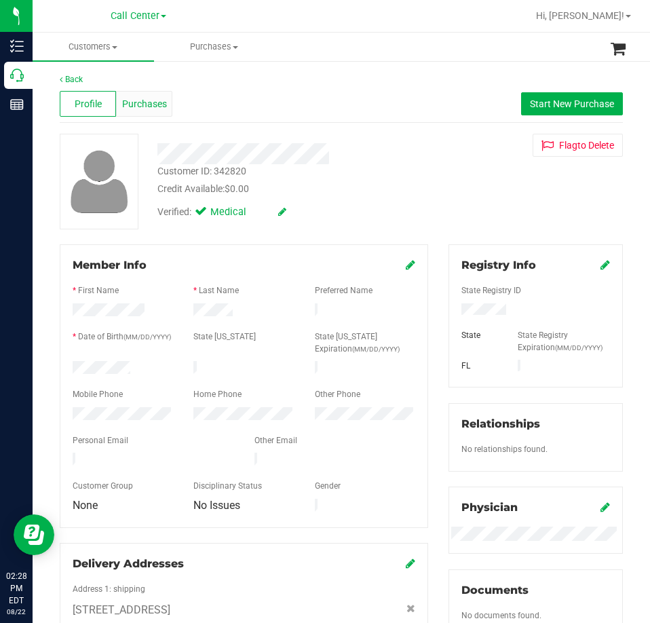
click at [139, 107] on span "Purchases" at bounding box center [144, 104] width 45 height 14
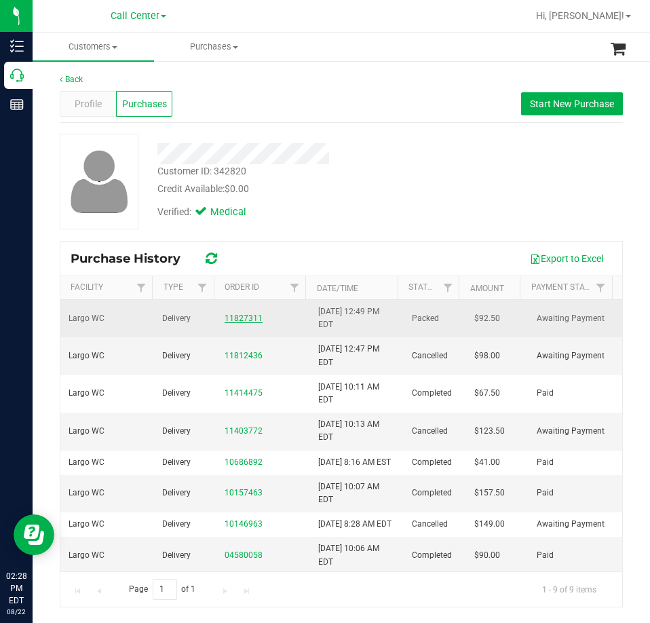
click at [230, 314] on link "11827311" at bounding box center [244, 319] width 38 height 10
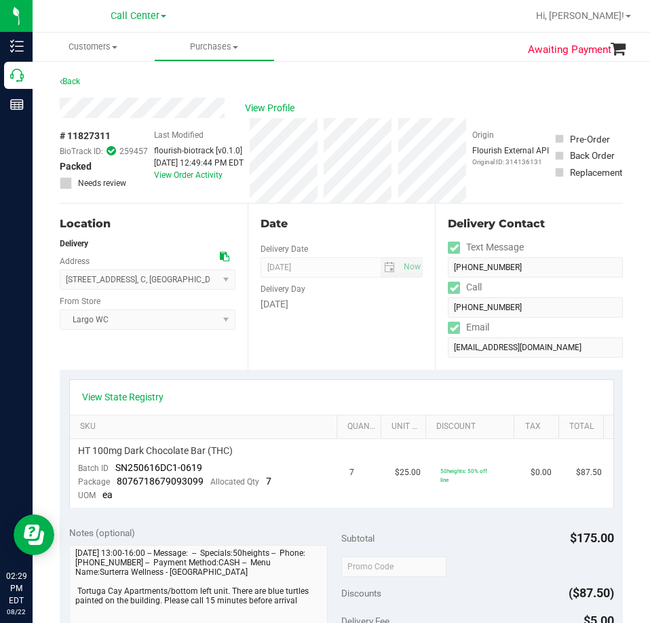
click at [361, 365] on div "Date Delivery Date [DATE] Now [DATE] 08:00 AM Now Delivery Day [DATE]" at bounding box center [342, 287] width 188 height 166
